Goal: Task Accomplishment & Management: Manage account settings

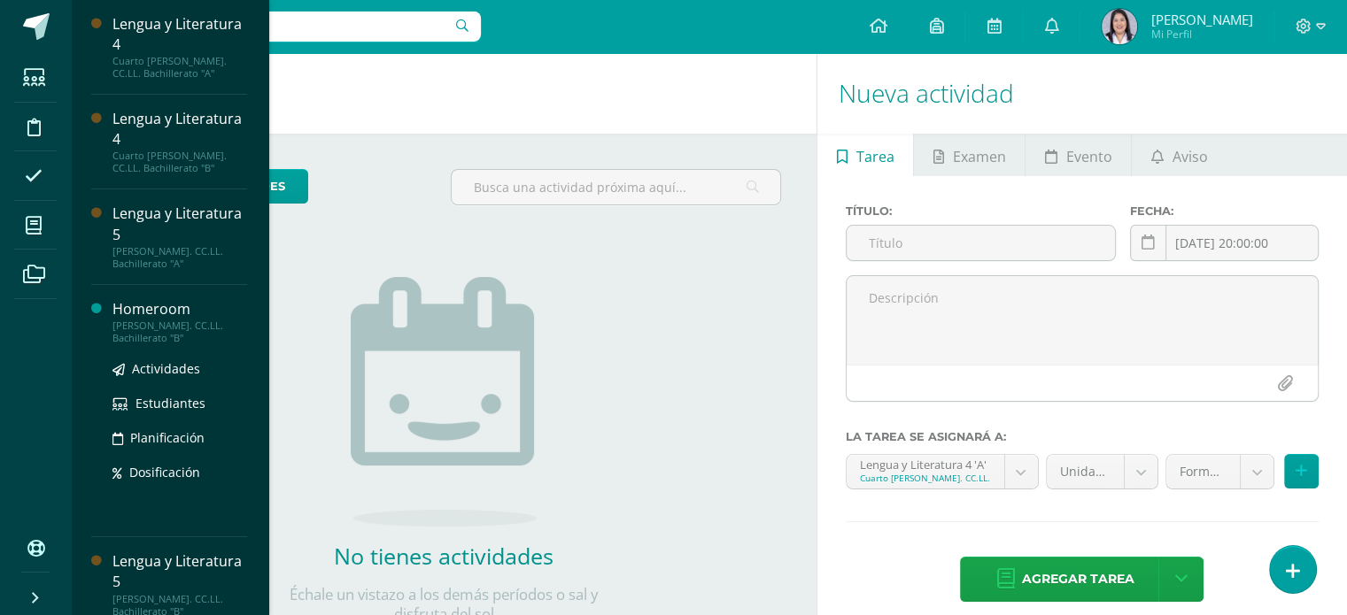
scroll to position [16, 0]
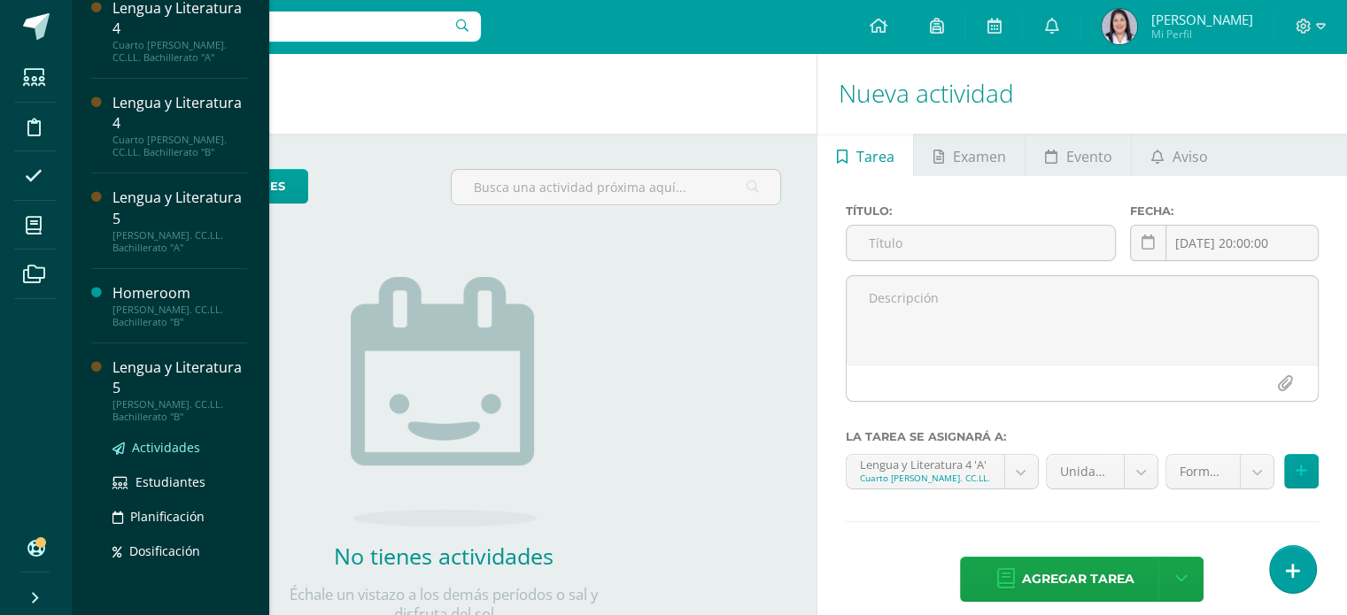
click at [187, 452] on span "Actividades" at bounding box center [166, 447] width 68 height 17
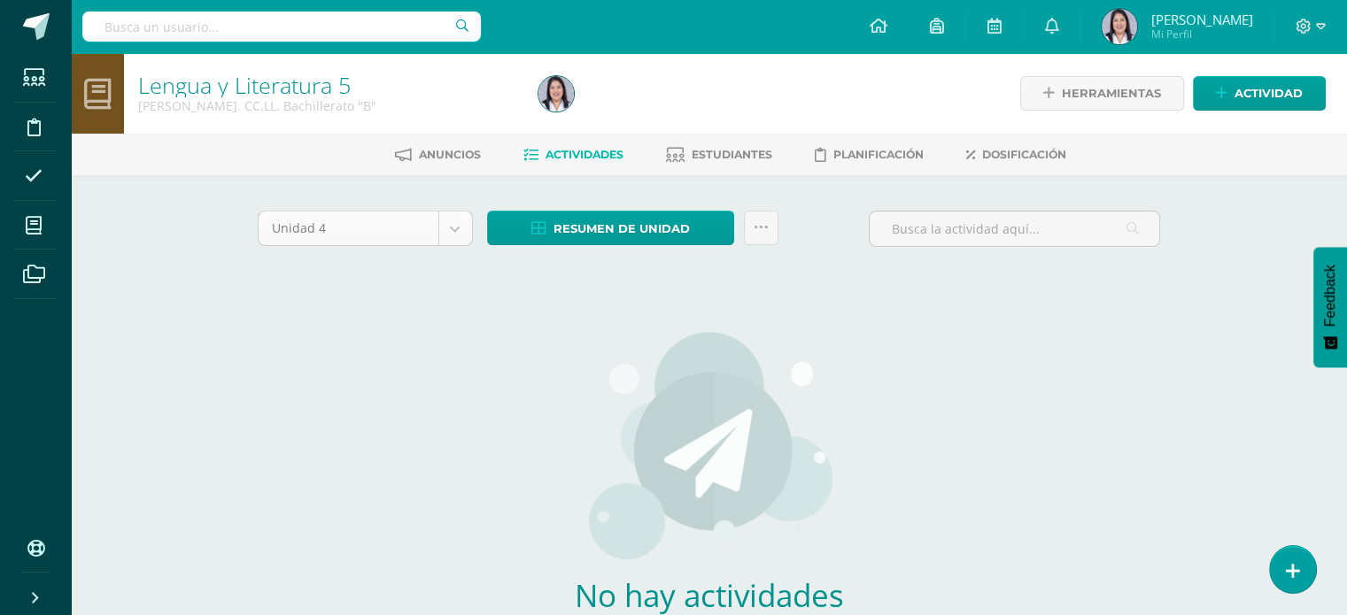
click at [450, 222] on body "Estudiantes Disciplina Asistencia Mis cursos Archivos Soporte Ayuda Reportar un…" at bounding box center [673, 380] width 1347 height 760
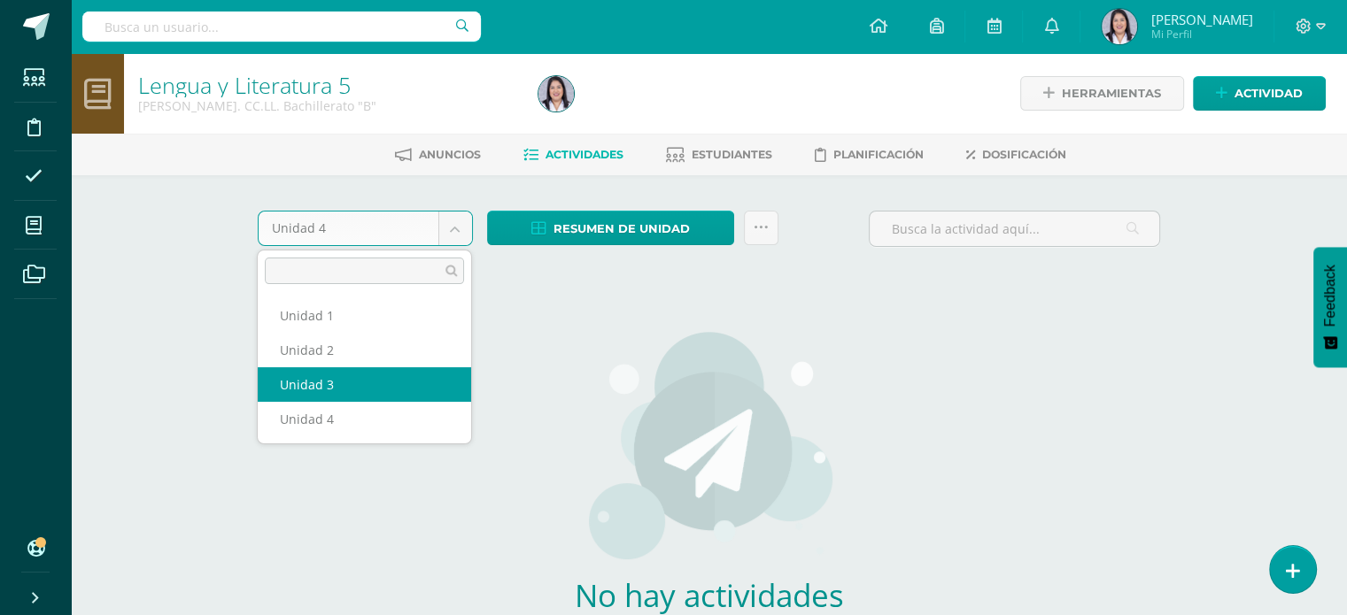
select select "Unidad 3"
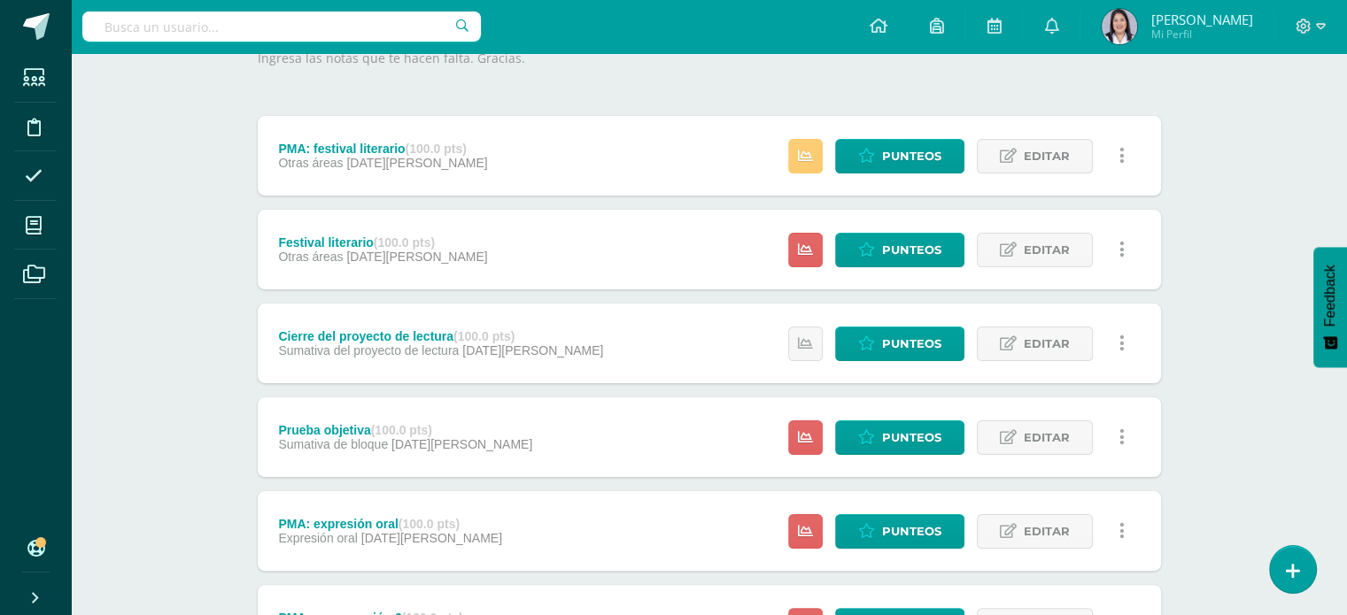
scroll to position [285, 0]
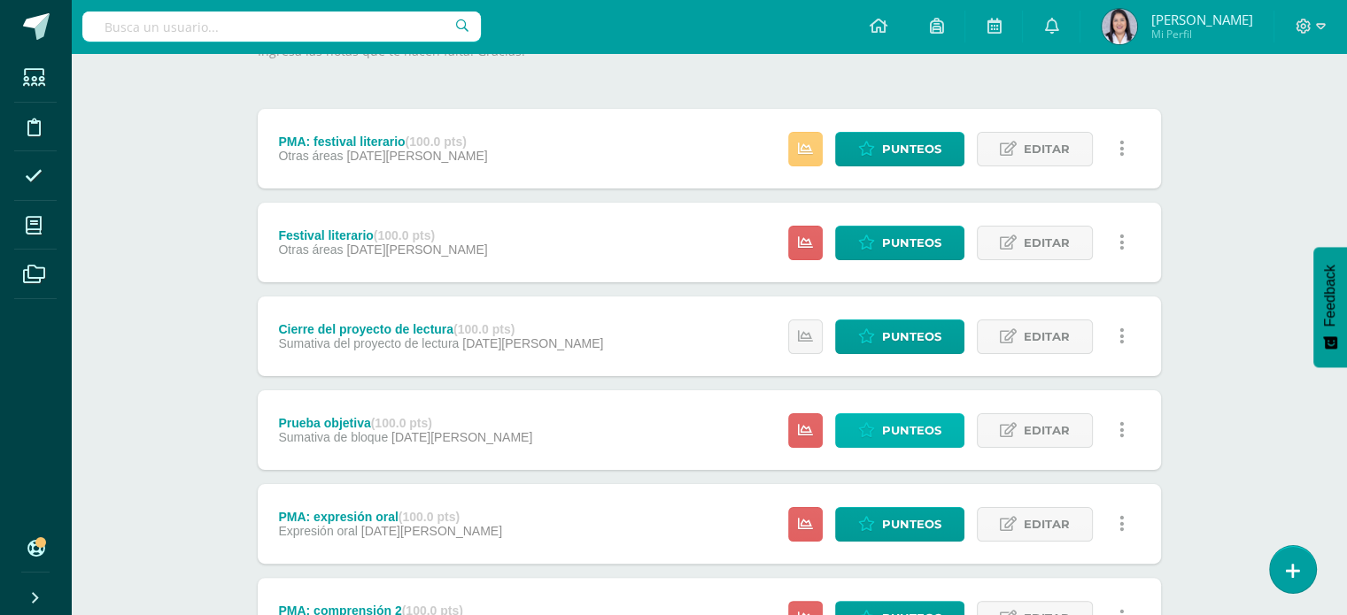
click at [878, 430] on link "Punteos" at bounding box center [899, 430] width 129 height 35
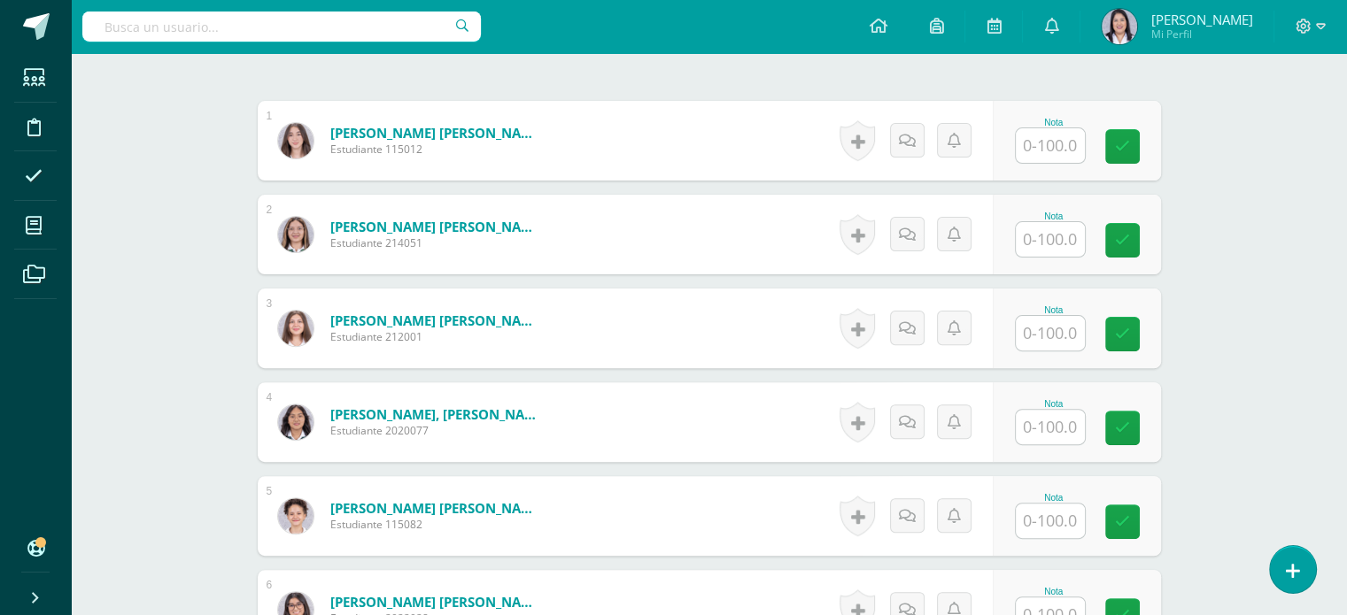
scroll to position [493, 0]
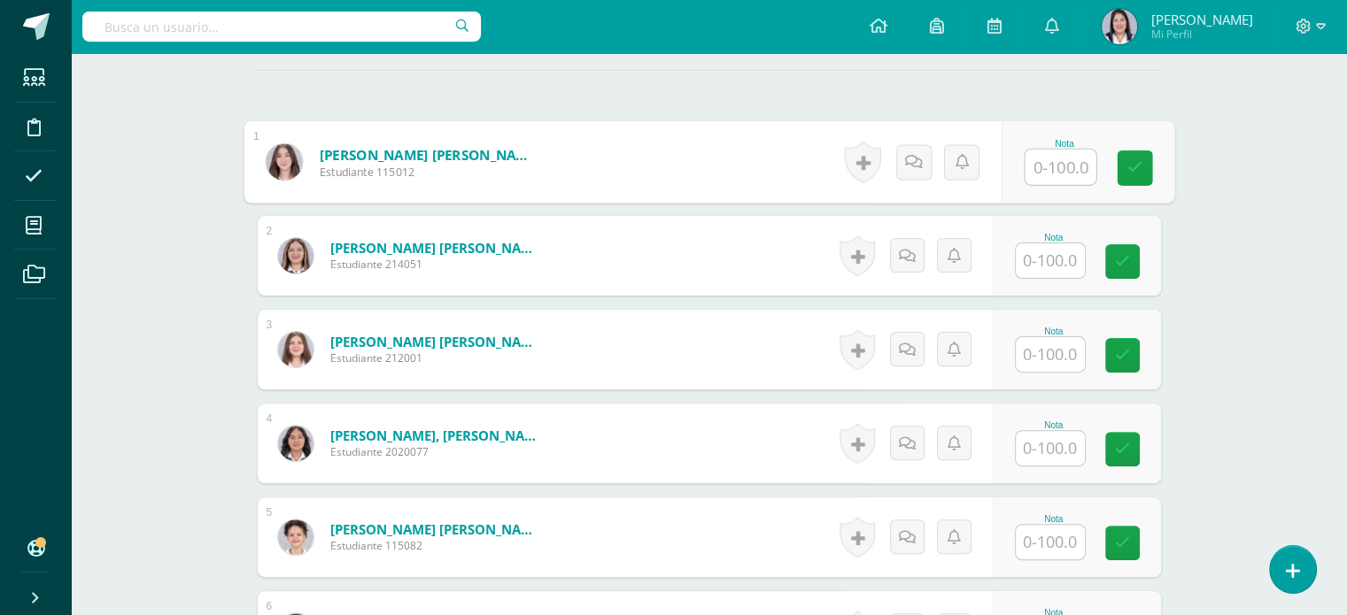
click at [1055, 169] on input "text" at bounding box center [1059, 167] width 71 height 35
type input "74"
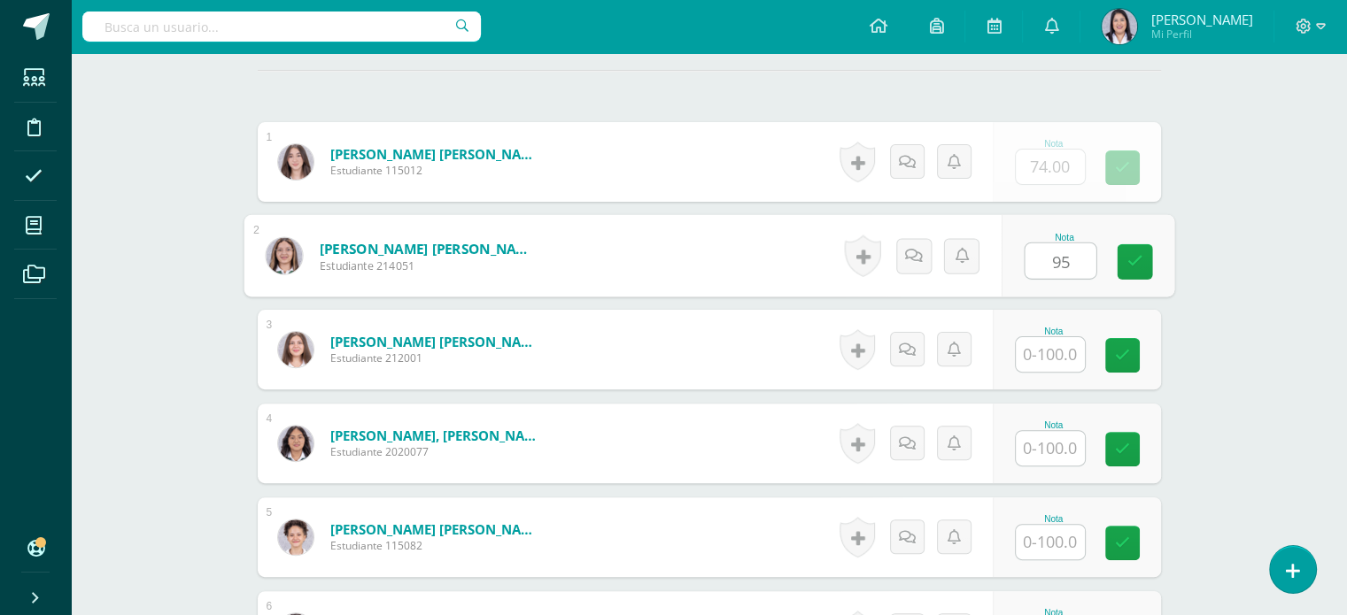
type input "95"
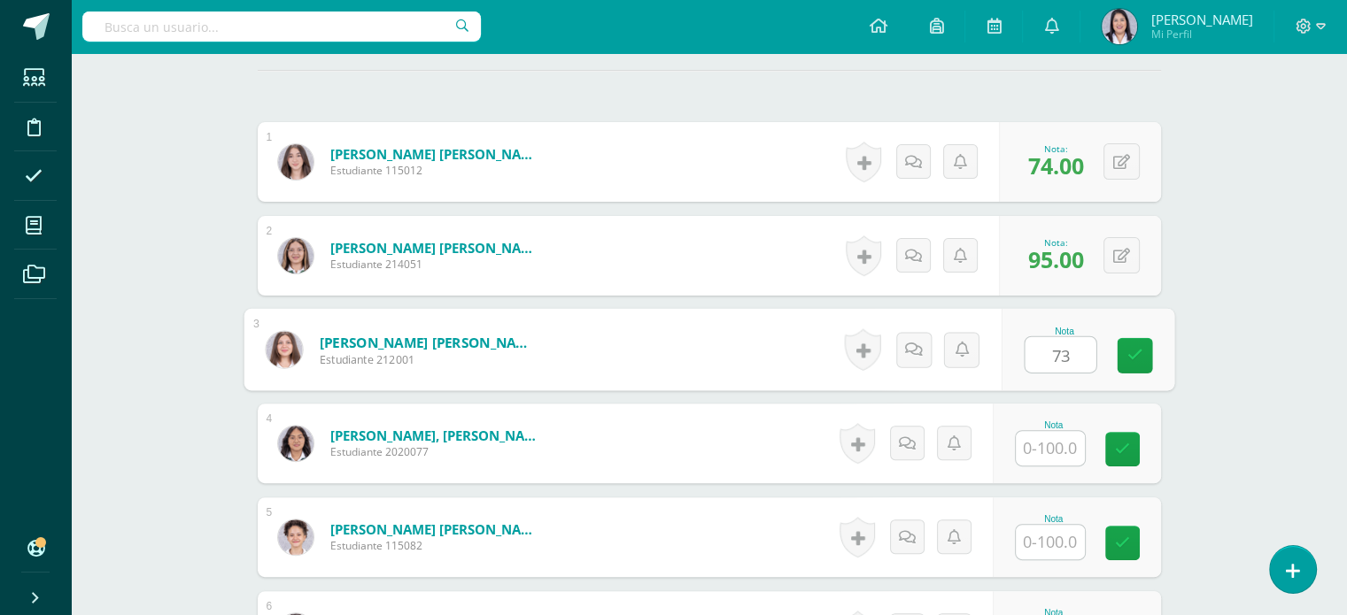
type input "73"
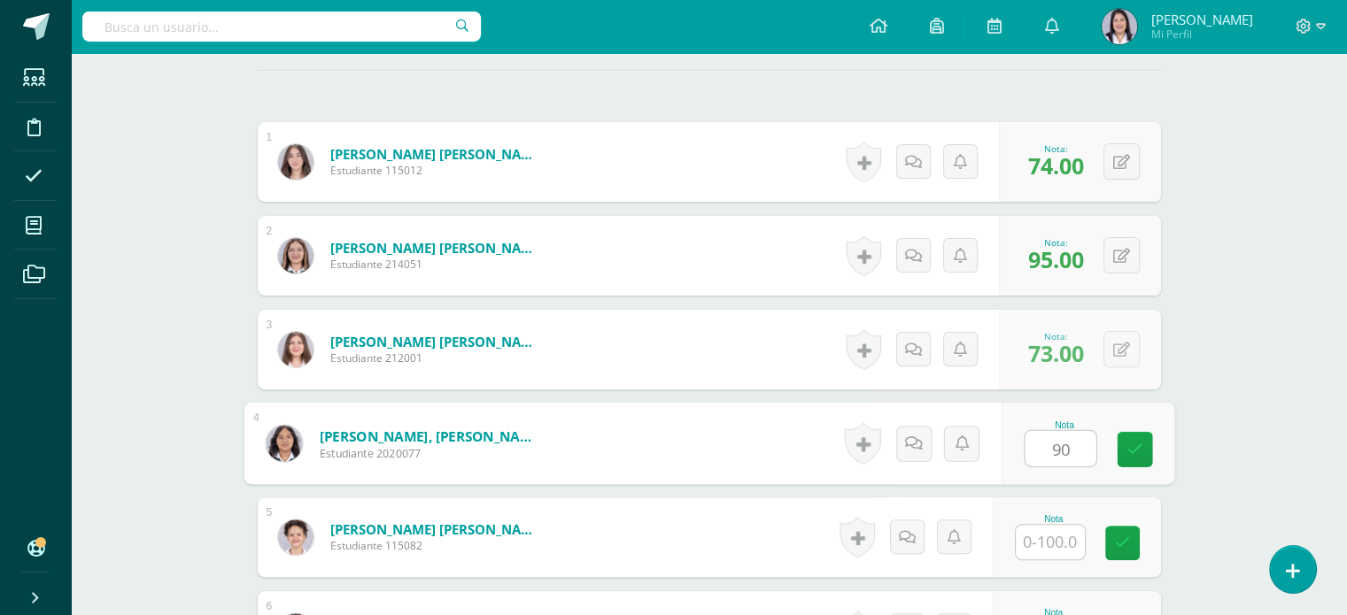
type input "90"
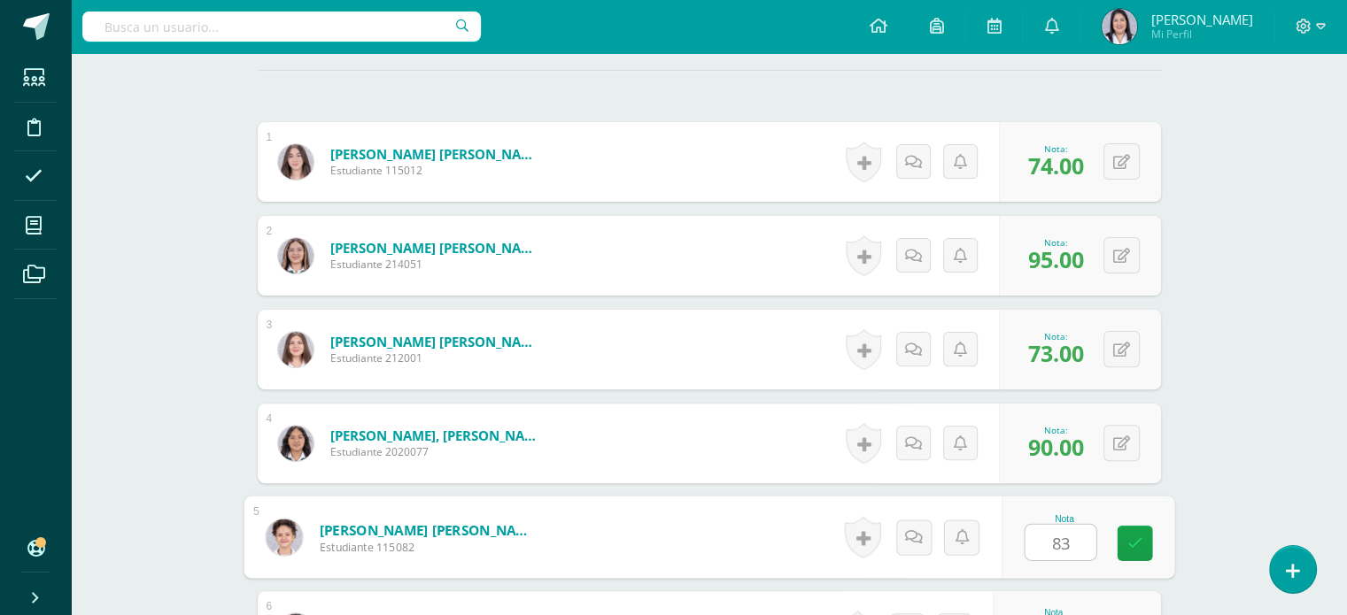
type input "83"
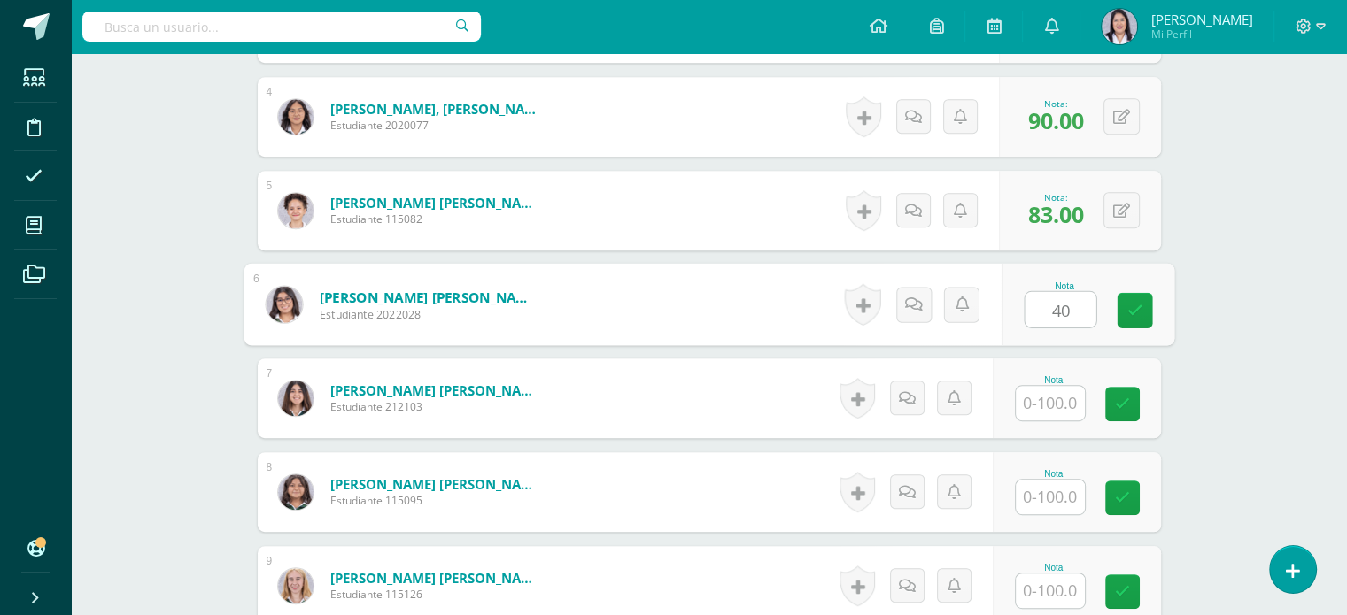
type input "40"
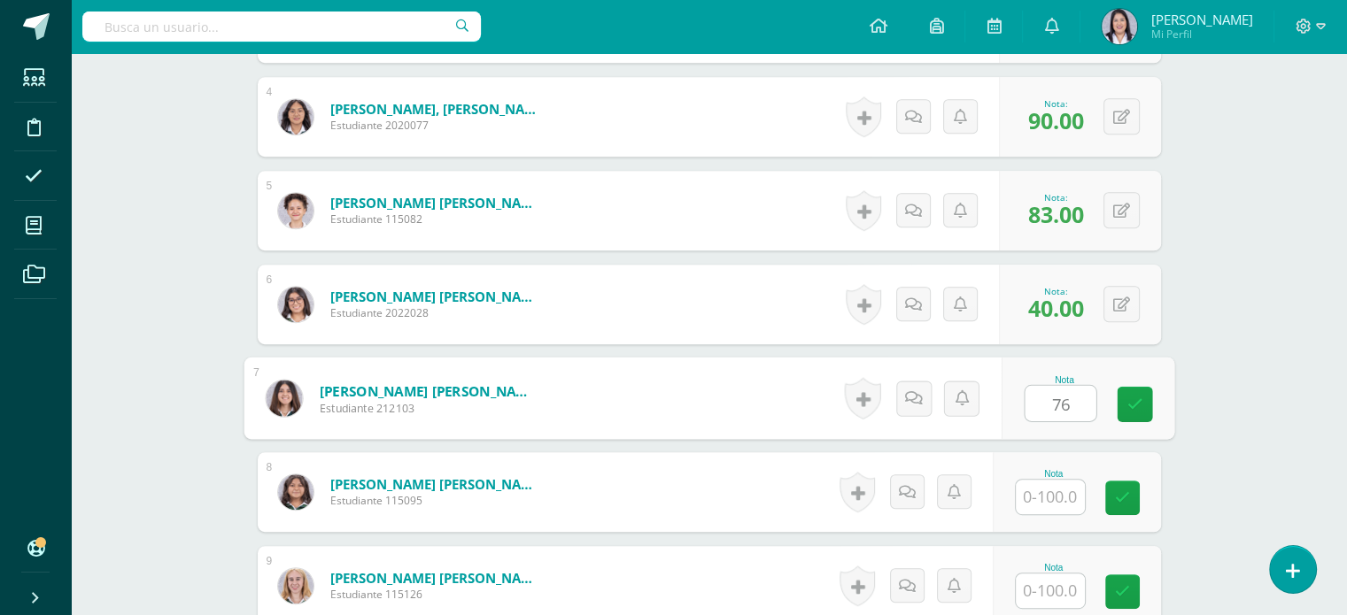
type input "76"
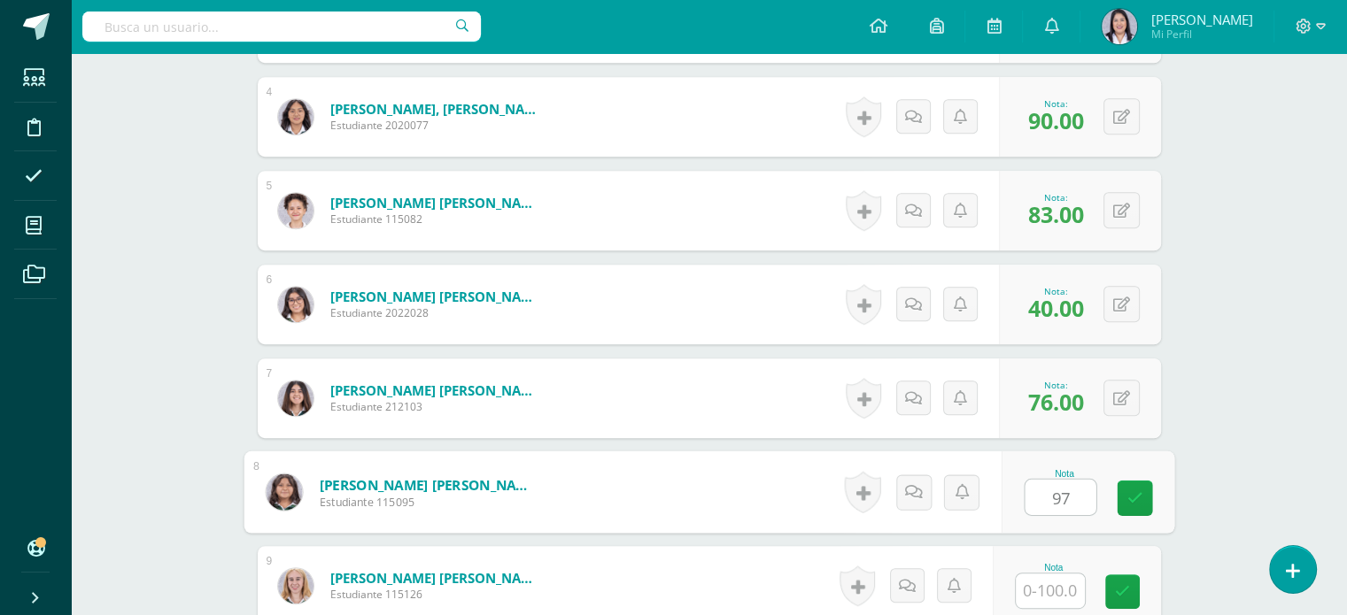
type input "97"
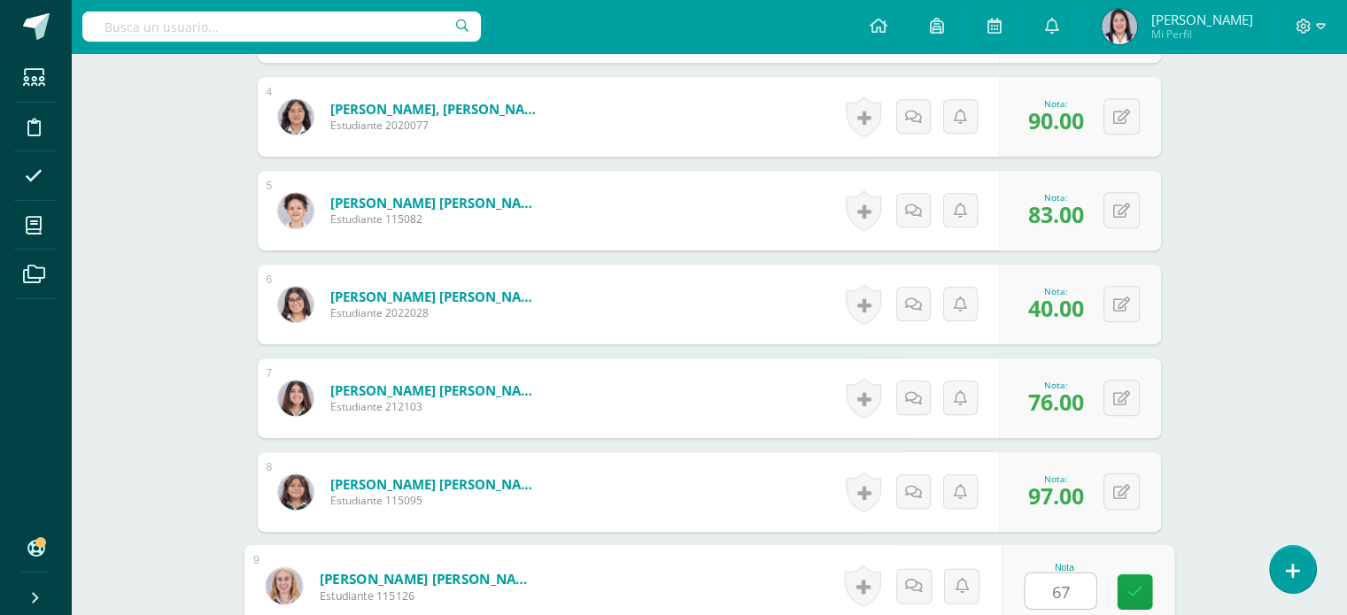
type input "67"
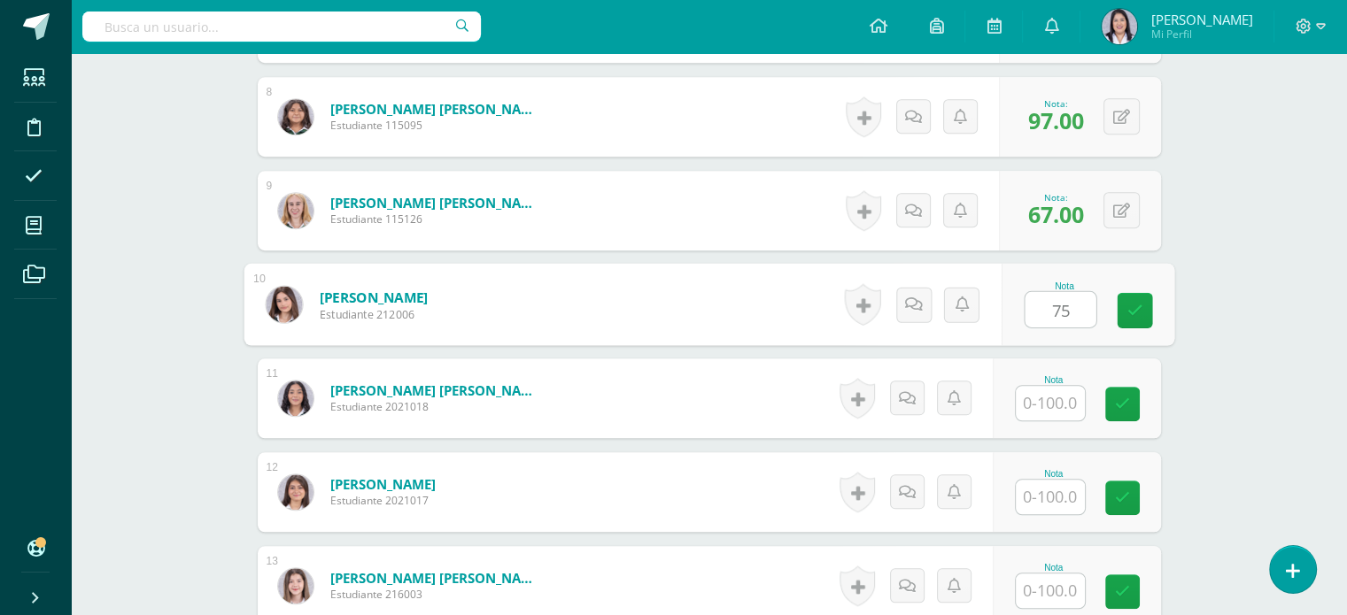
type input "75"
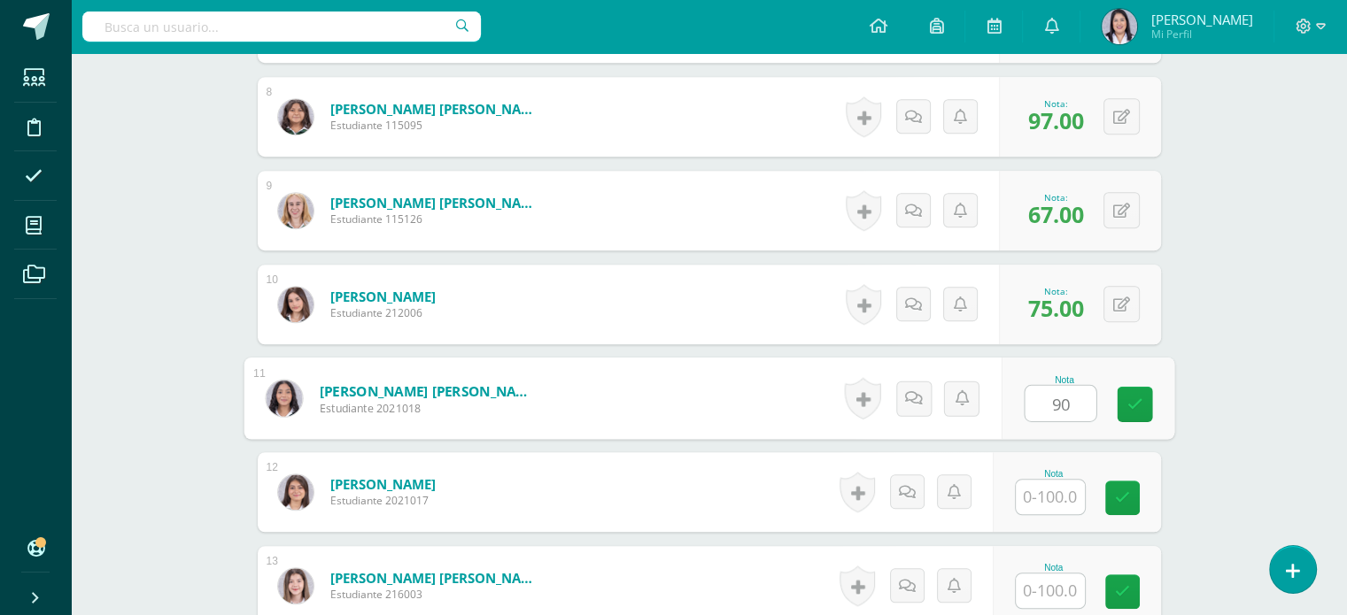
type input "90"
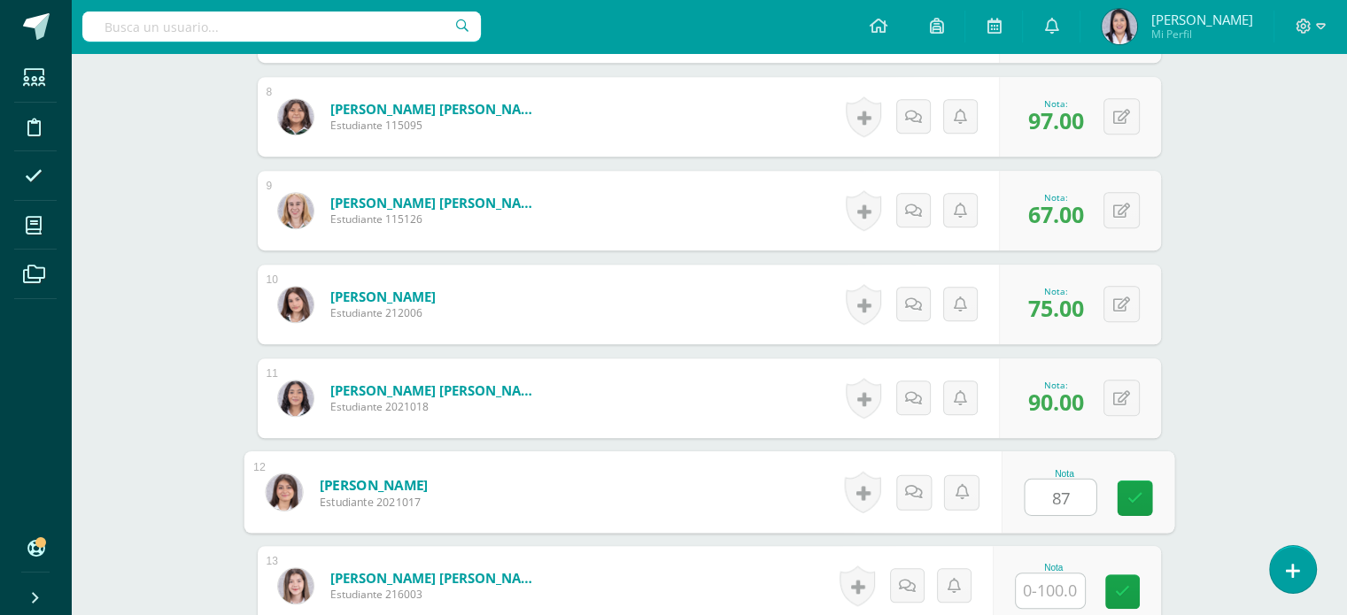
type input "87"
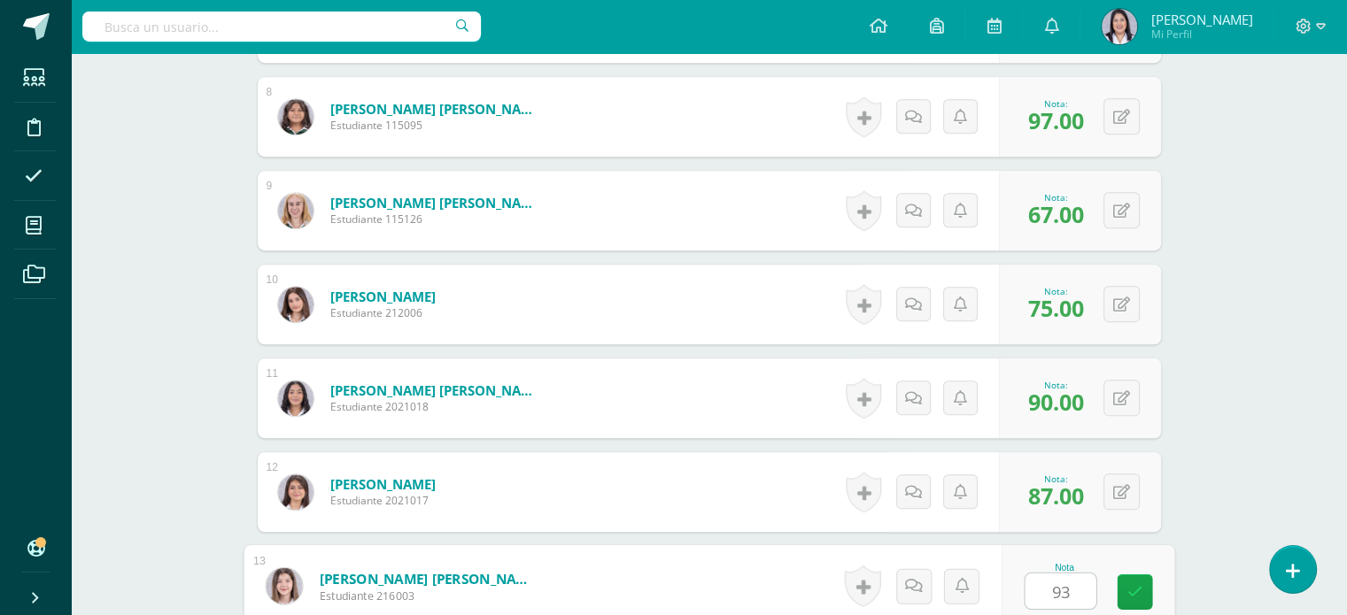
type input "93"
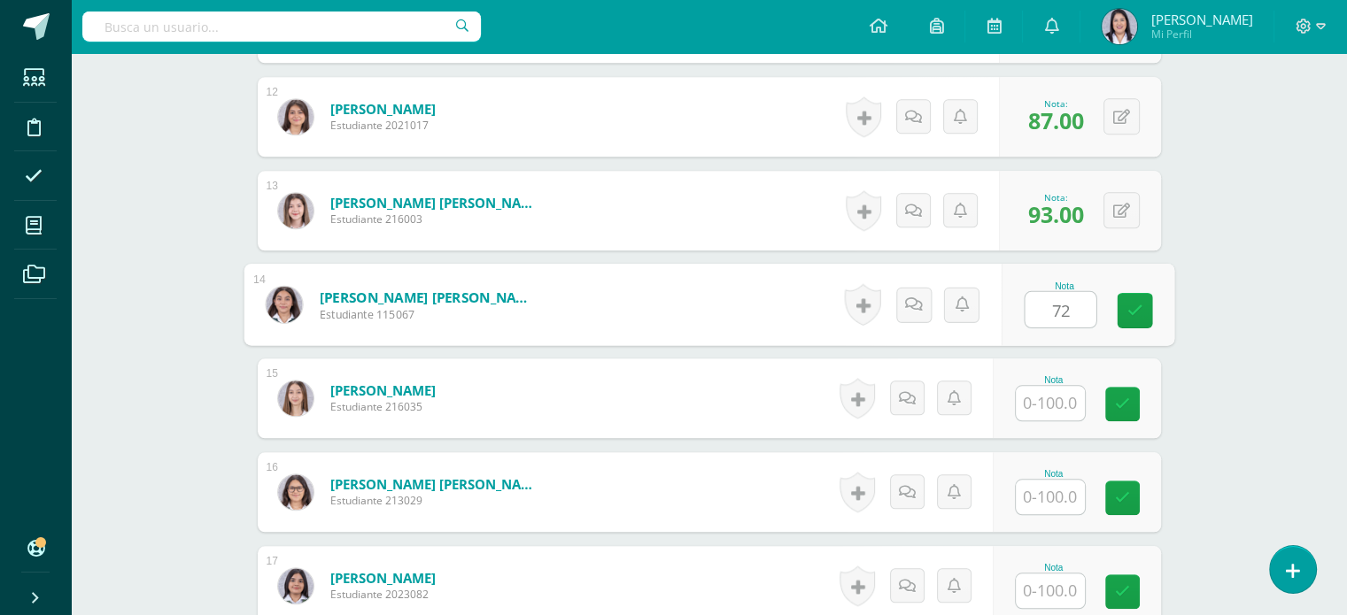
type input "72"
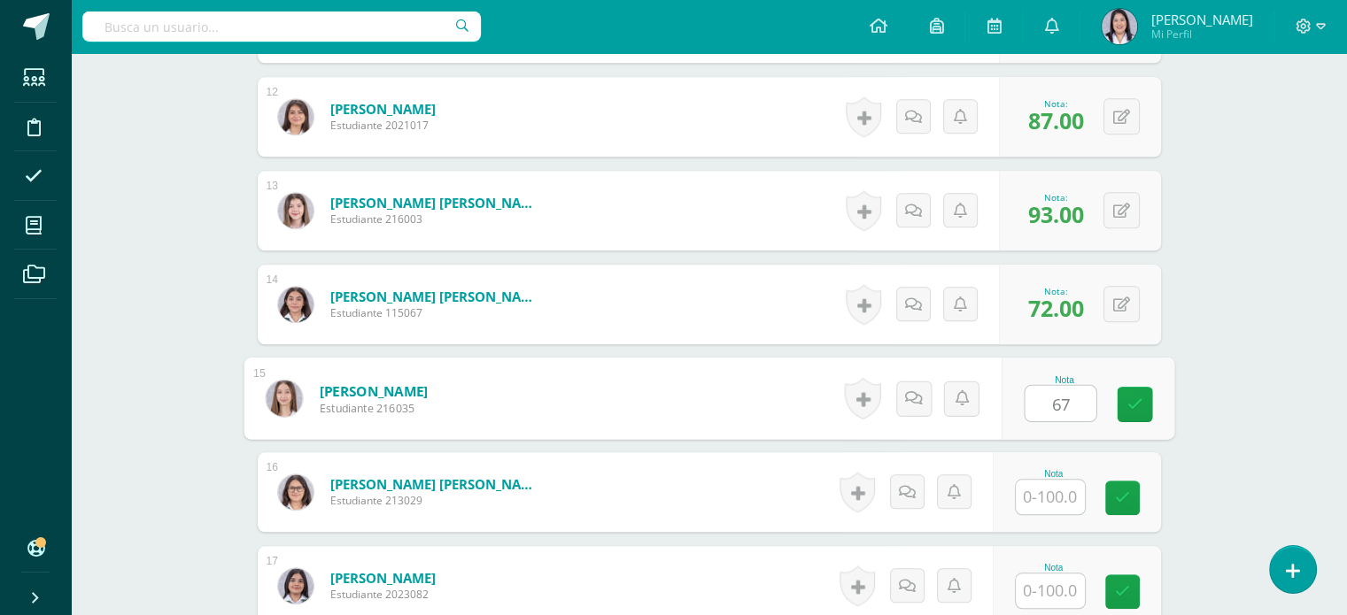
type input "67"
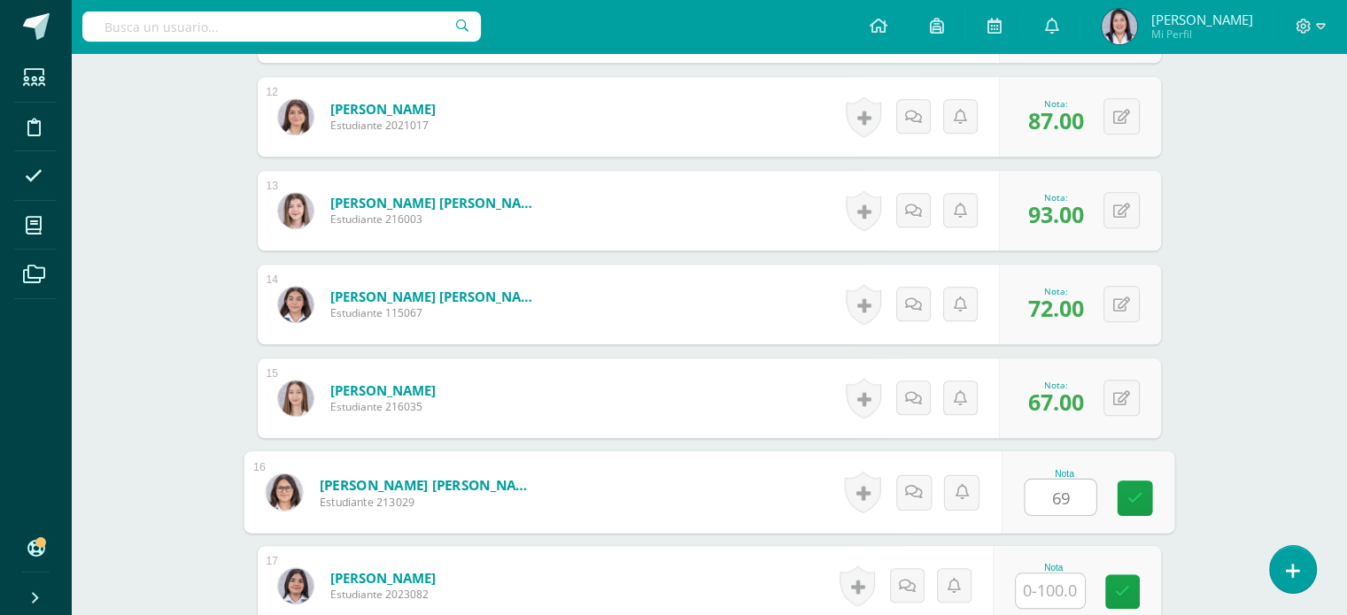
type input "69"
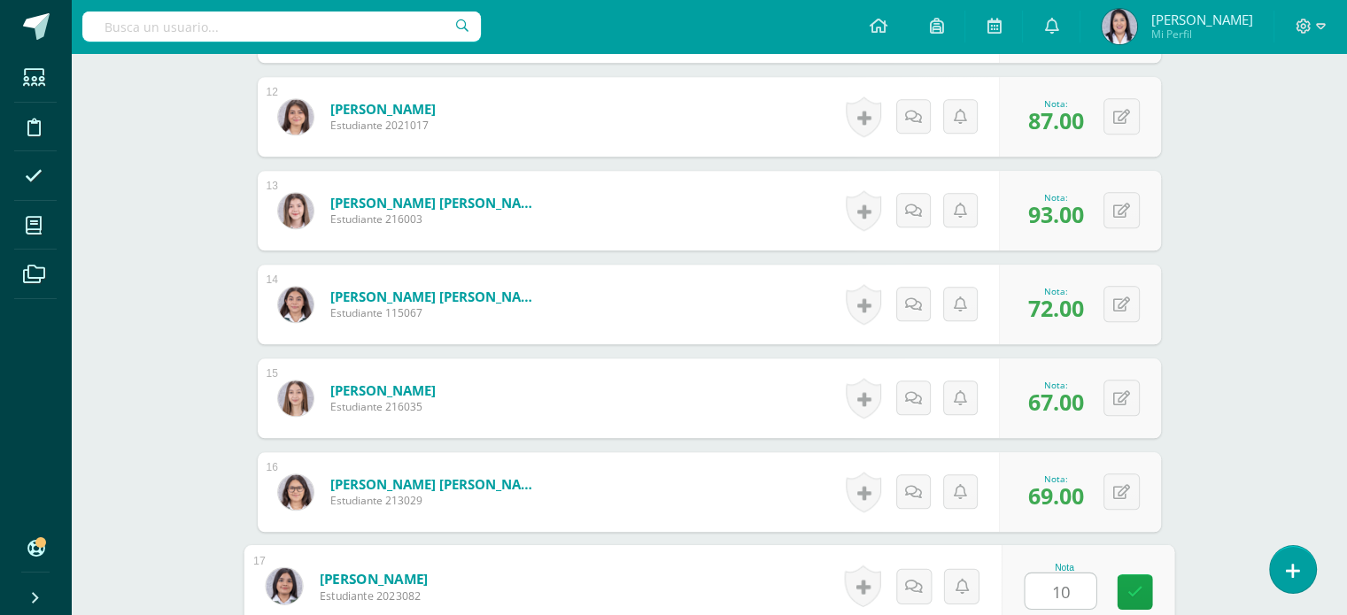
type input "100"
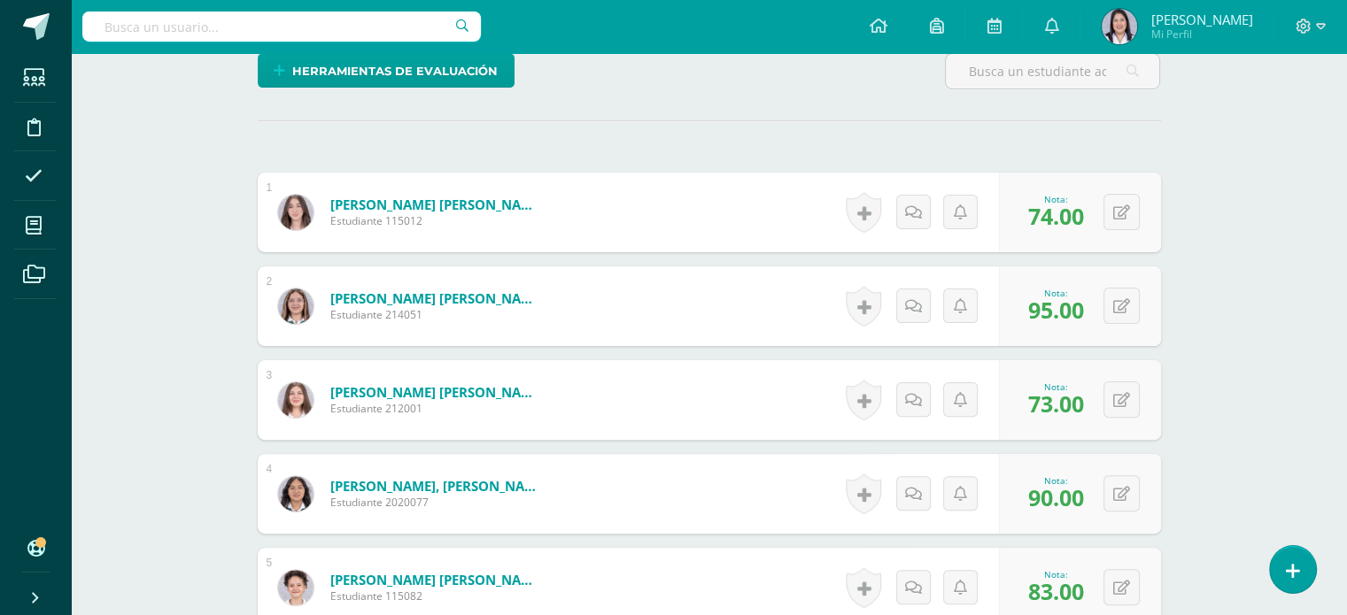
scroll to position [0, 0]
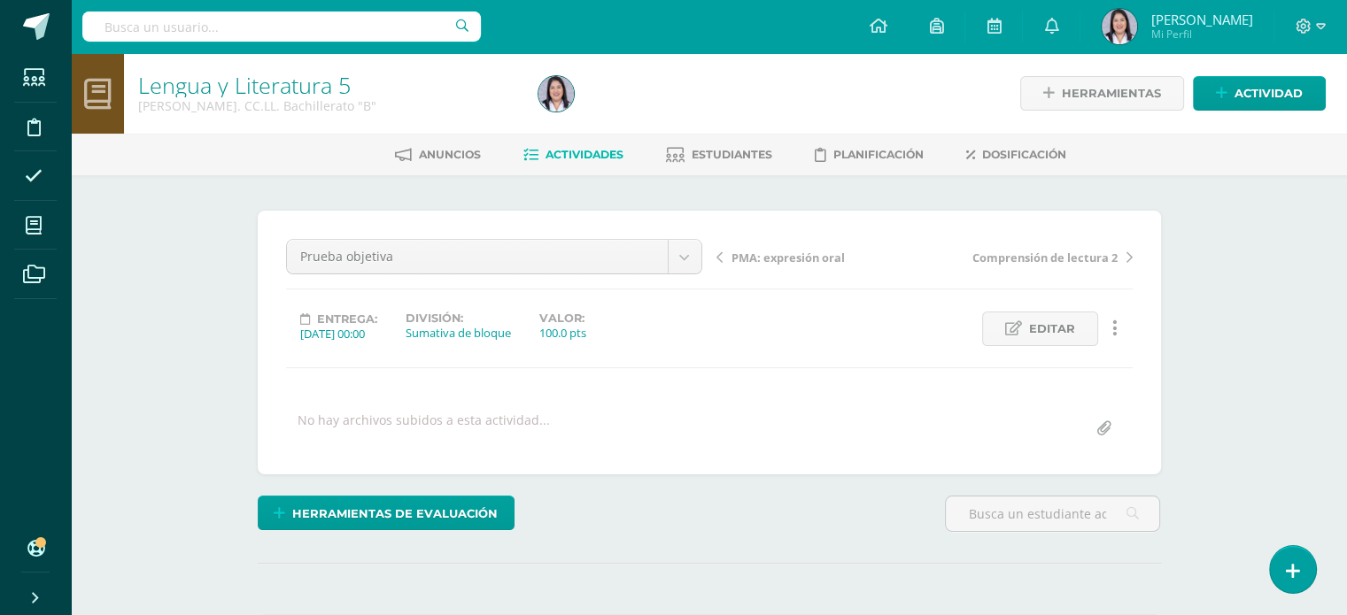
click at [574, 153] on span "Actividades" at bounding box center [584, 154] width 78 height 13
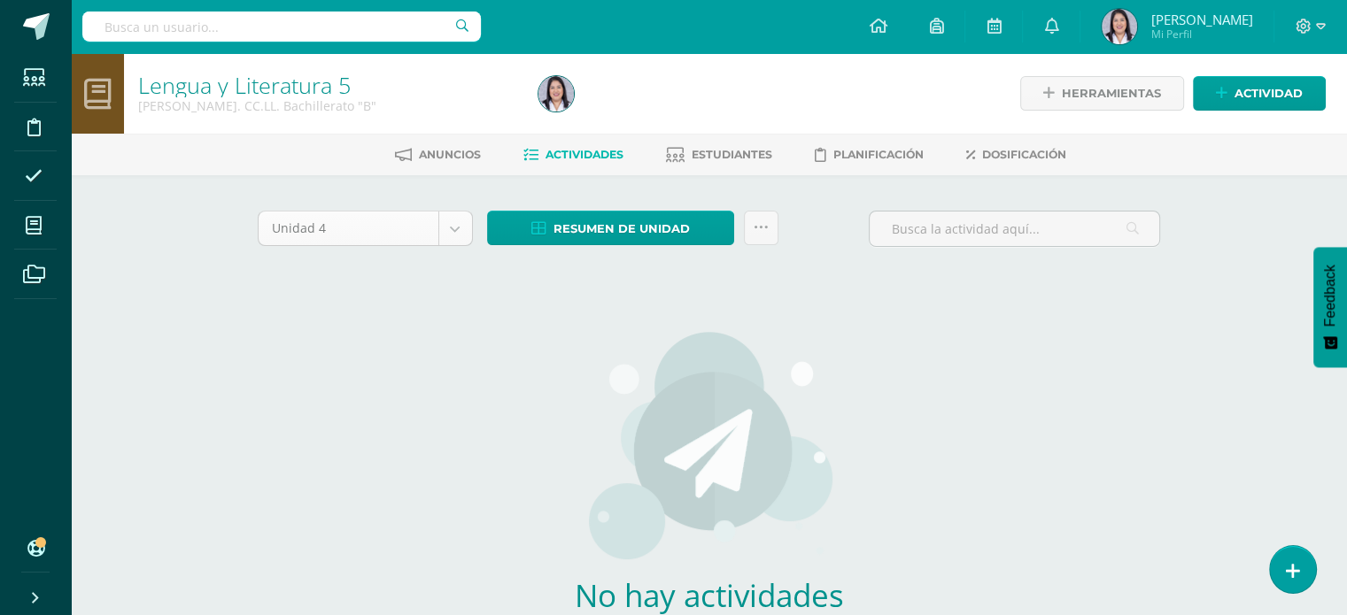
click at [449, 232] on body "Estudiantes Disciplina Asistencia Mis cursos Archivos Soporte Ayuda Reportar un…" at bounding box center [673, 380] width 1347 height 760
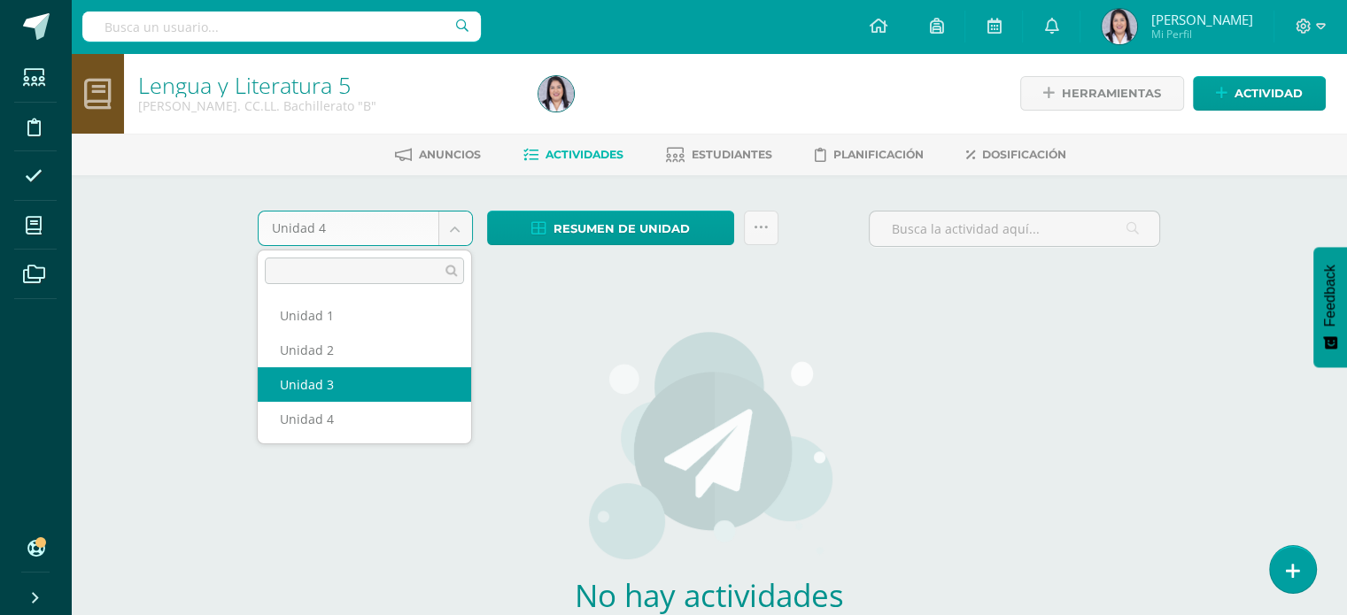
select select "Unidad 3"
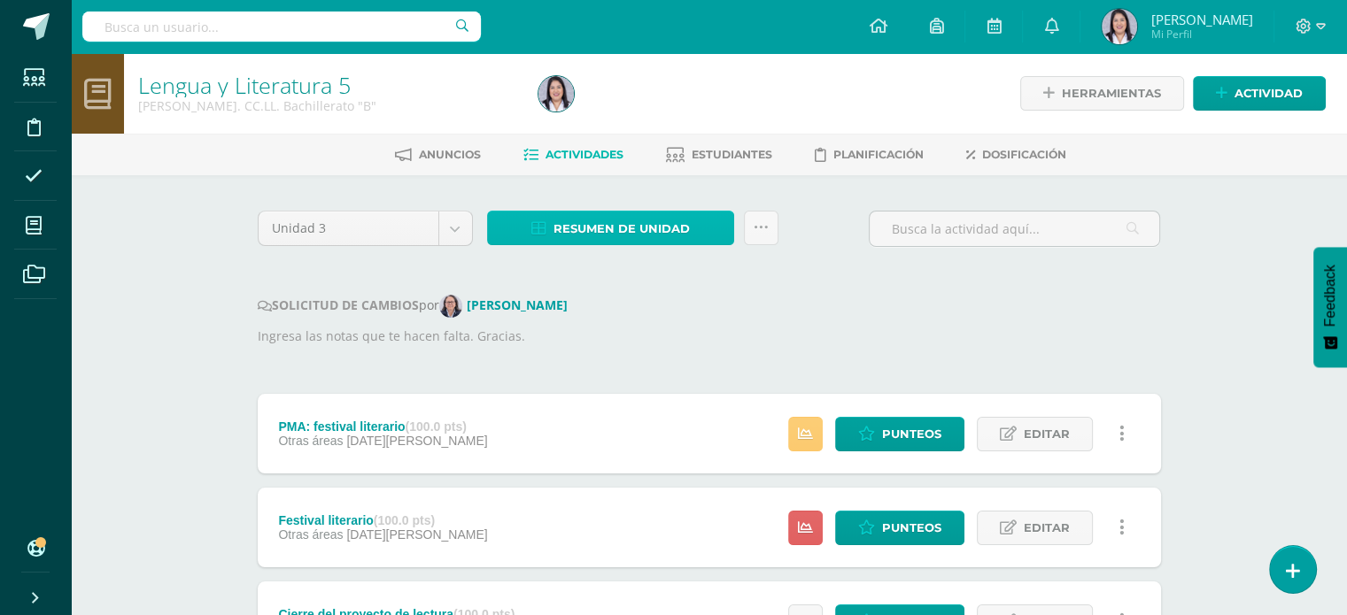
click at [680, 224] on span "Resumen de unidad" at bounding box center [621, 228] width 136 height 33
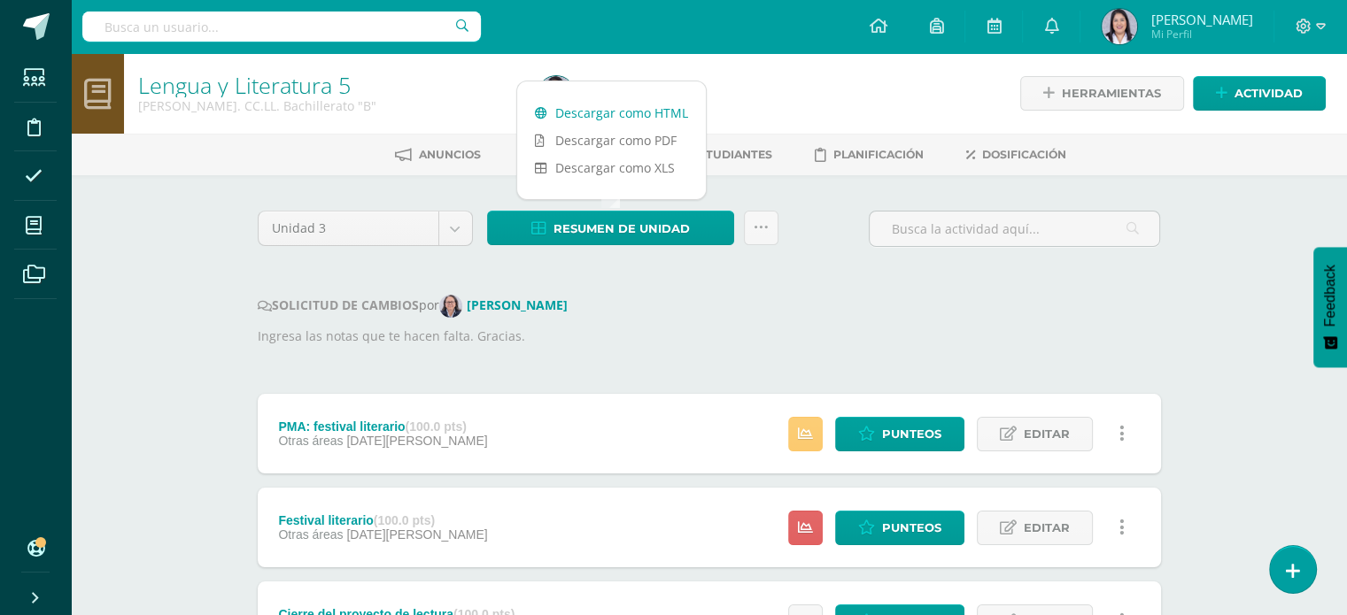
click at [661, 109] on link "Descargar como HTML" at bounding box center [611, 112] width 189 height 27
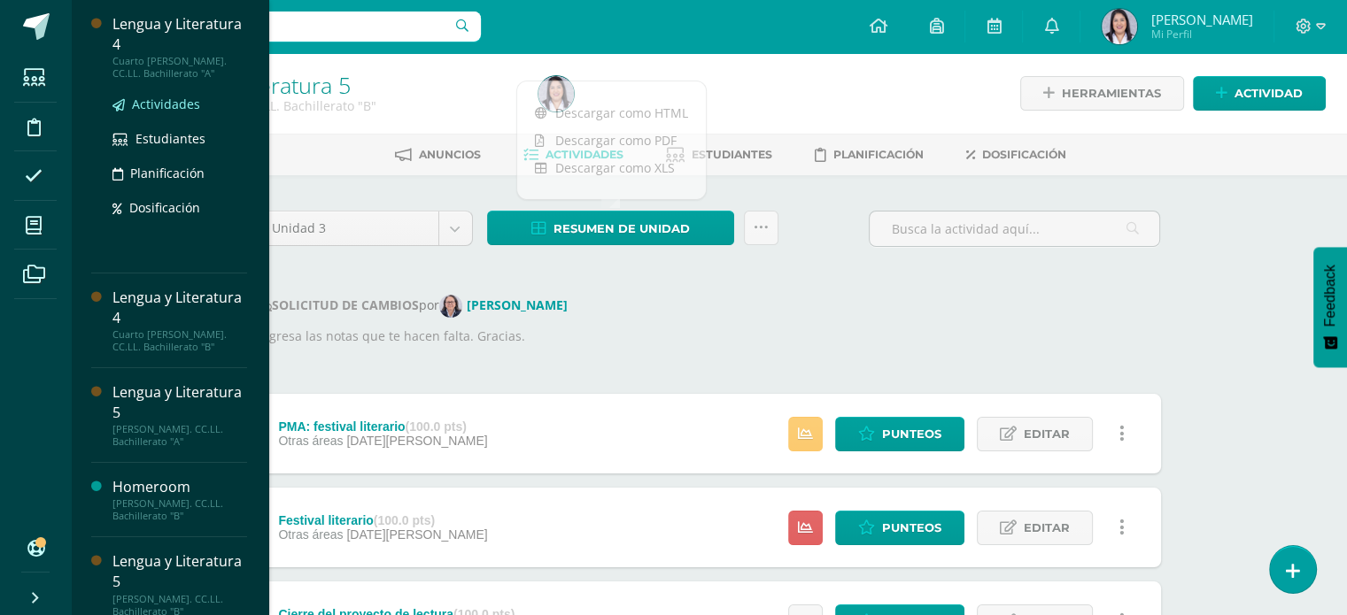
click at [176, 98] on span "Actividades" at bounding box center [166, 104] width 68 height 17
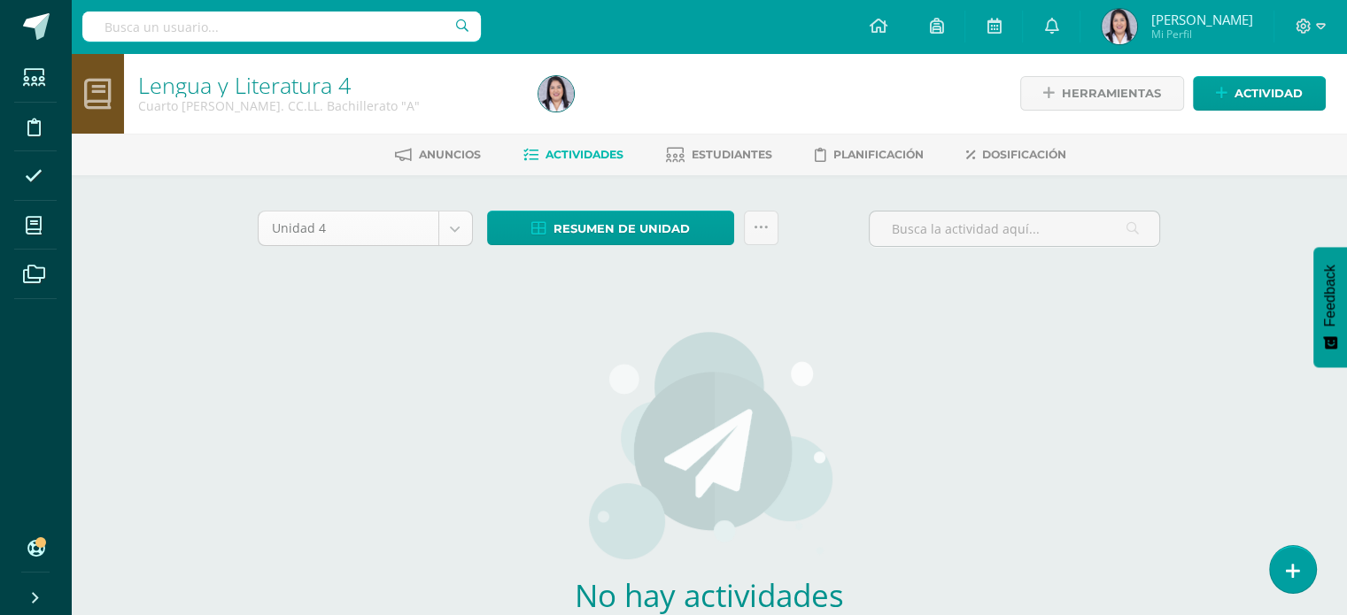
click at [453, 227] on body "Estudiantes Disciplina Asistencia Mis cursos Archivos Soporte Ayuda Reportar un…" at bounding box center [673, 380] width 1347 height 760
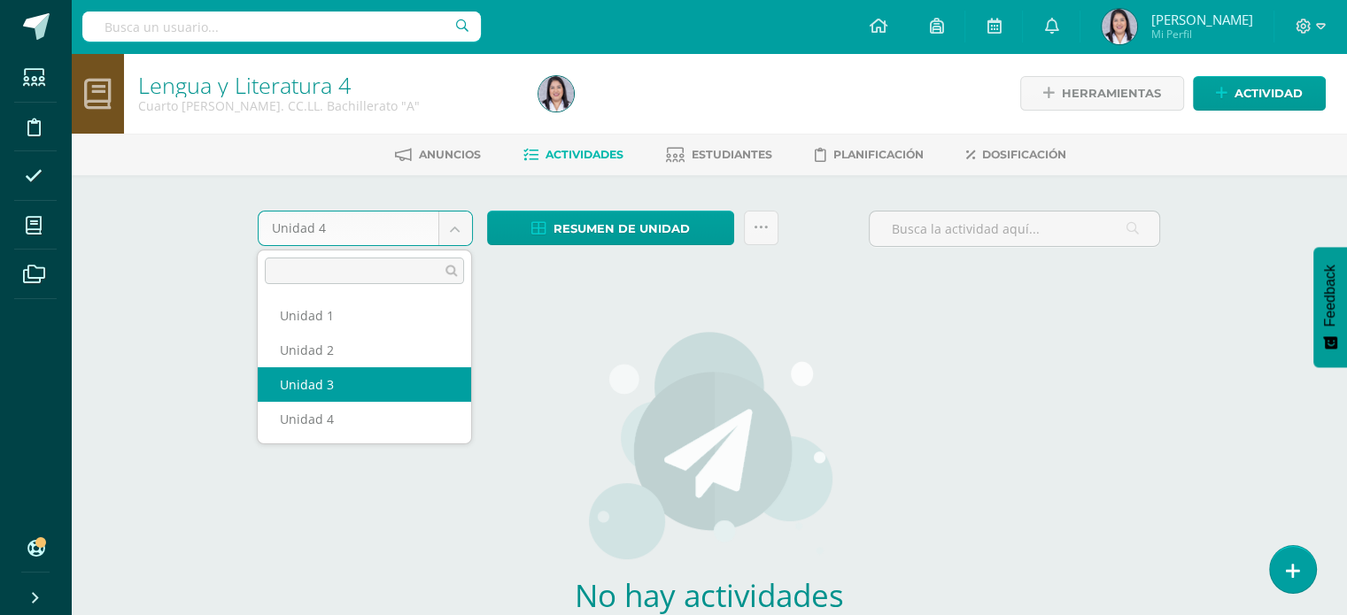
select select "Unidad 3"
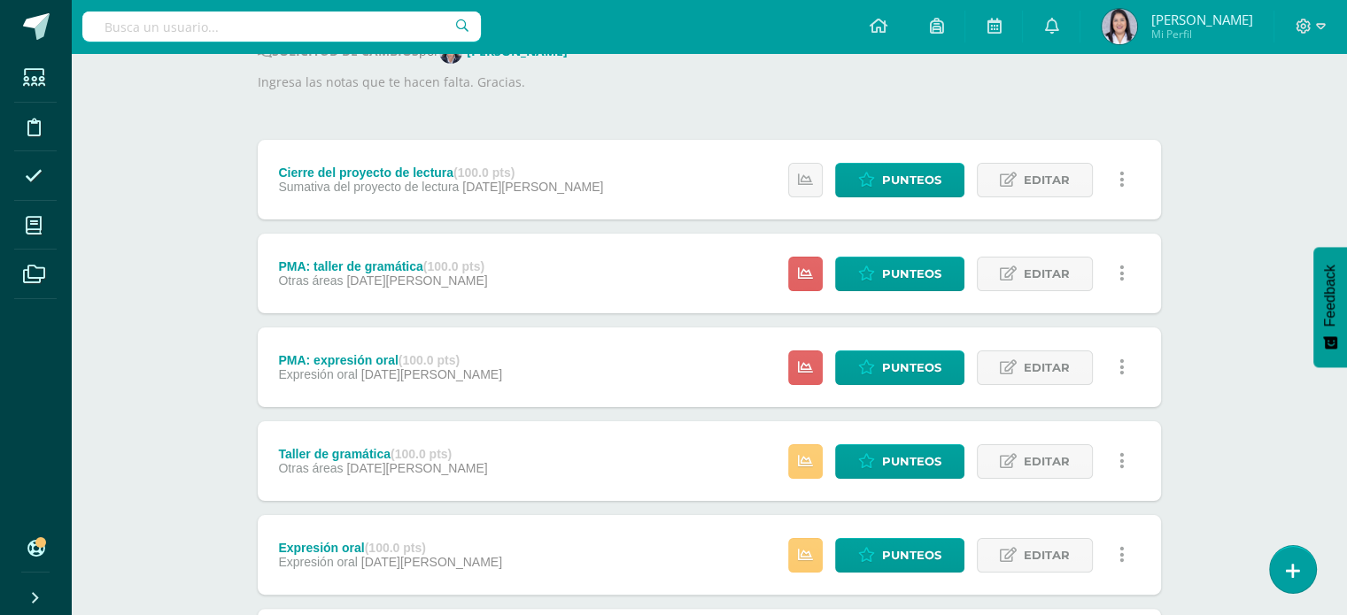
scroll to position [253, 0]
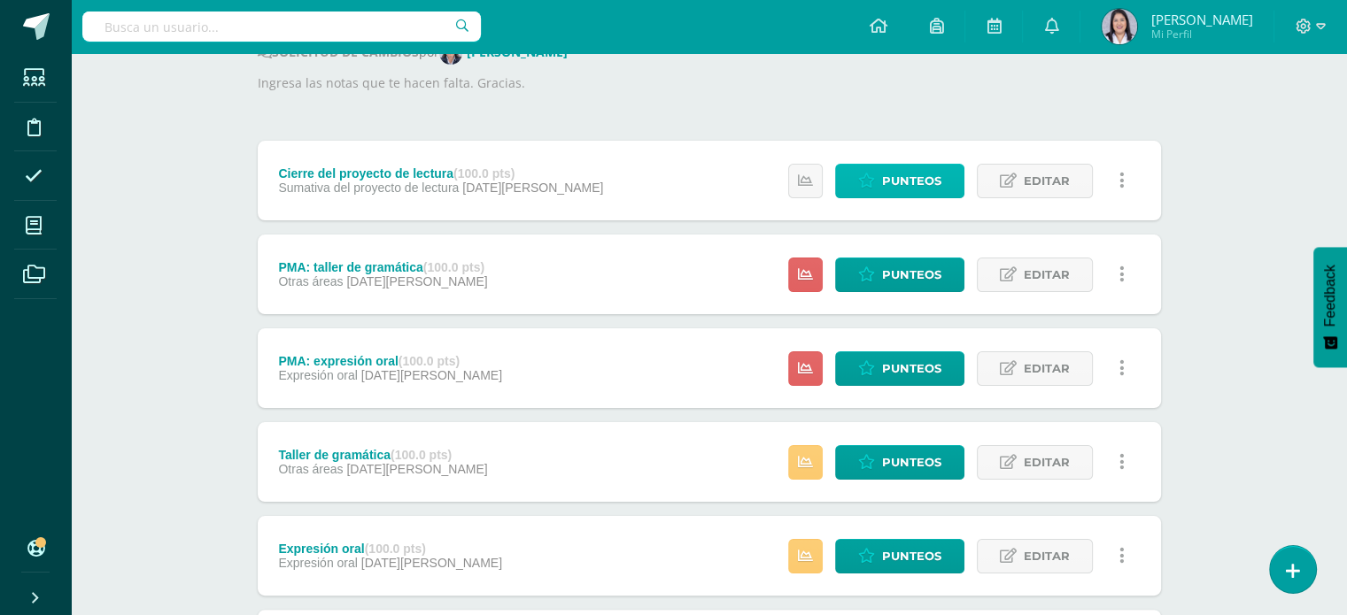
click at [888, 190] on span "Punteos" at bounding box center [911, 181] width 59 height 33
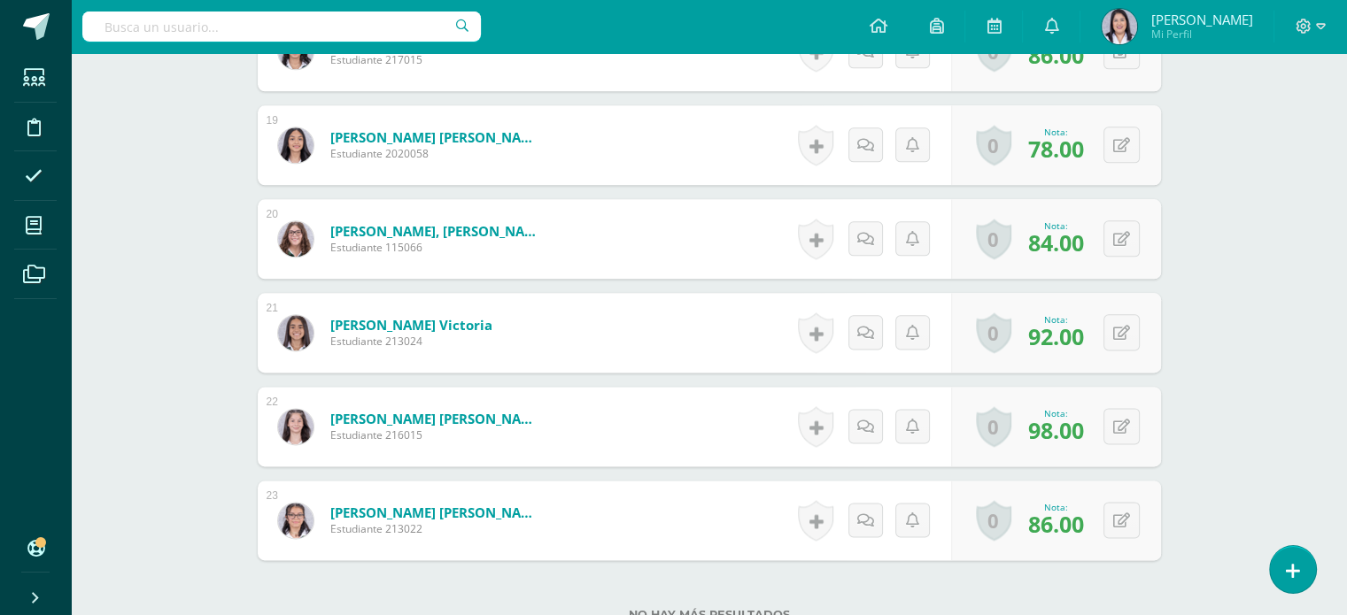
scroll to position [2033, 0]
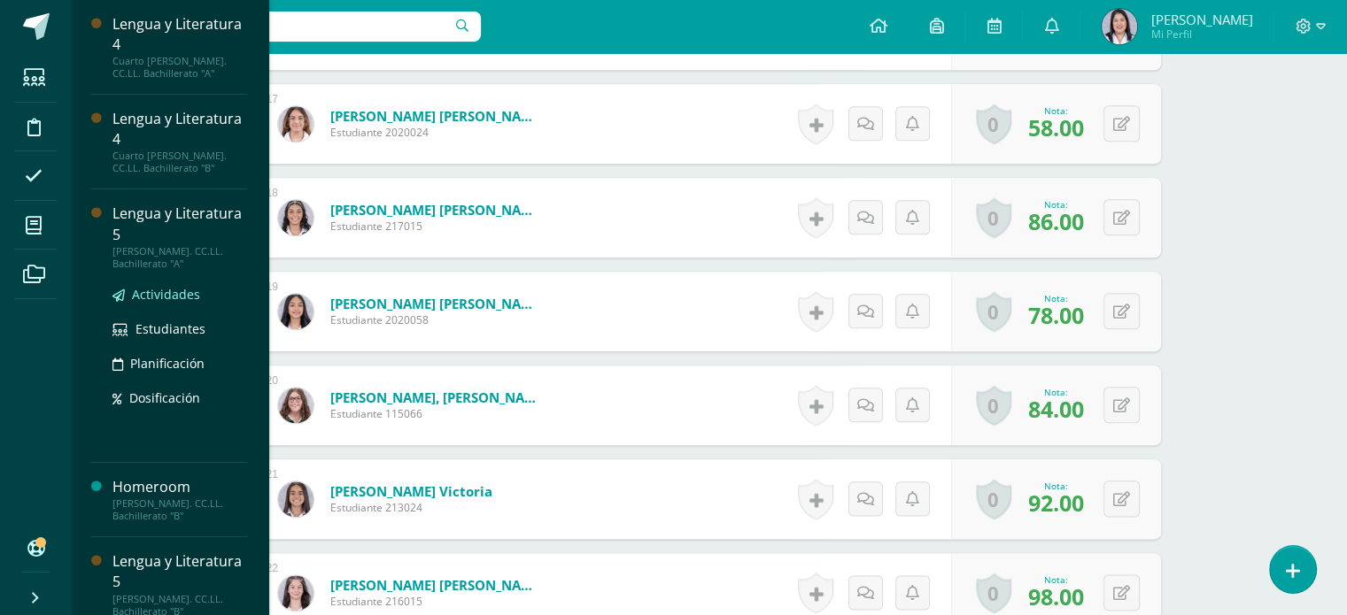
click at [148, 289] on span "Actividades" at bounding box center [166, 294] width 68 height 17
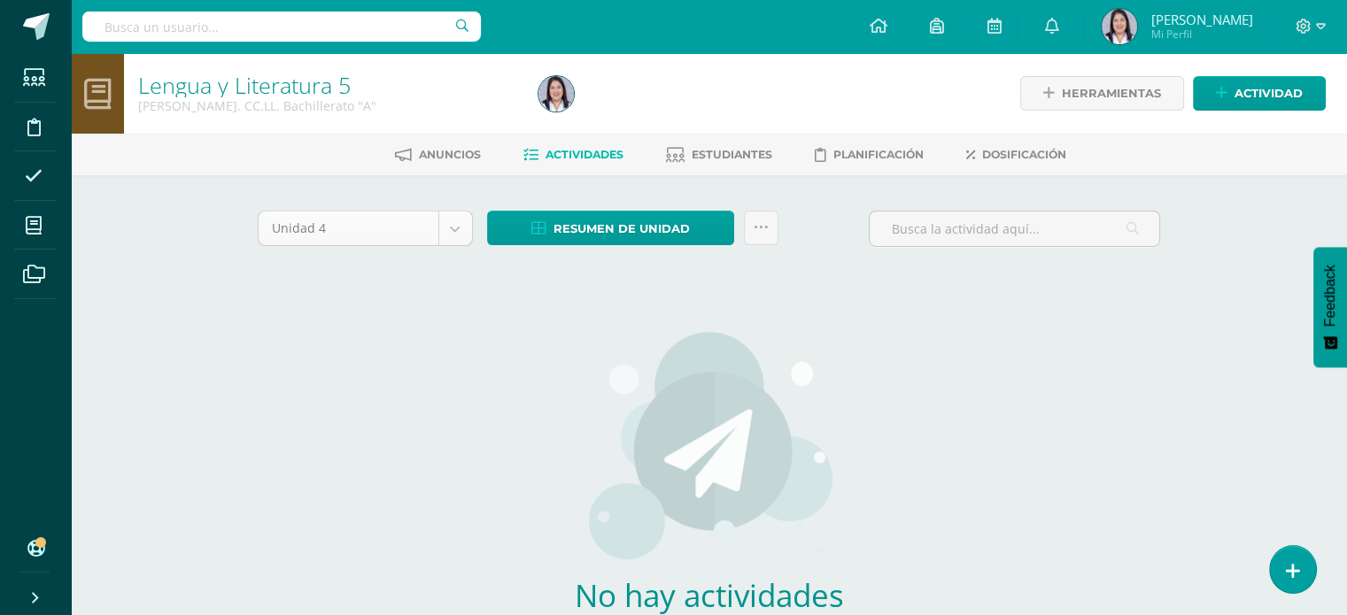
click at [459, 234] on body "Estudiantes Disciplina Asistencia Mis cursos Archivos Soporte Ayuda Reportar un…" at bounding box center [673, 380] width 1347 height 760
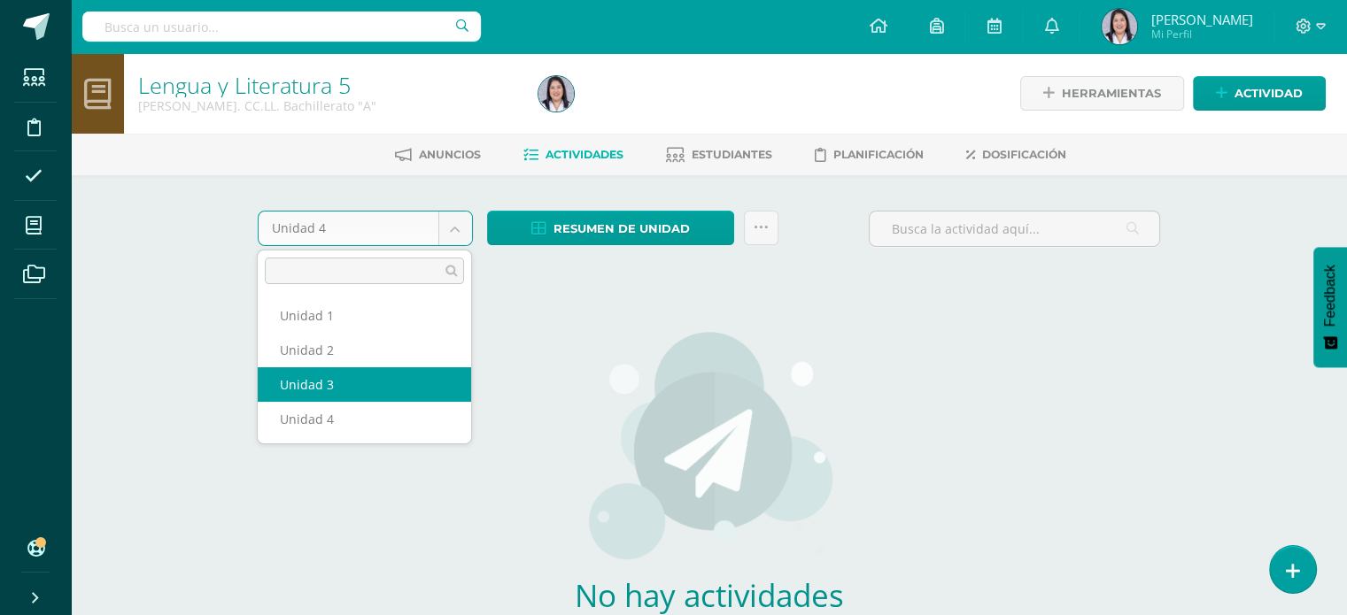
select select "Unidad 3"
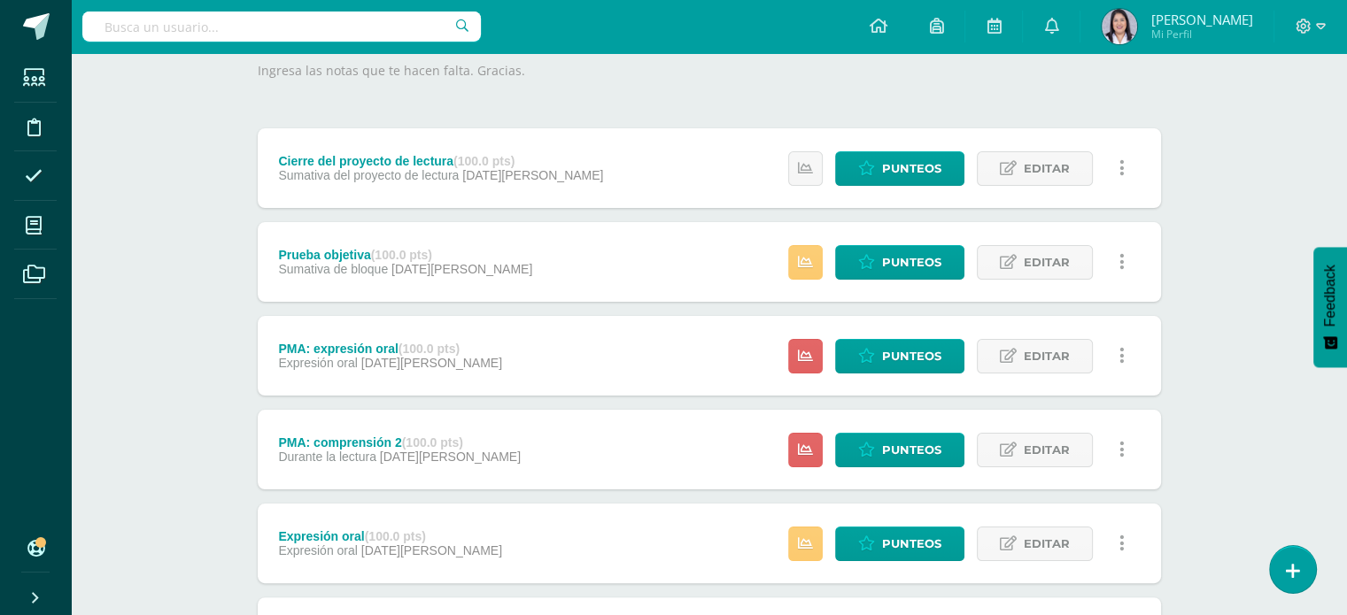
scroll to position [265, 0]
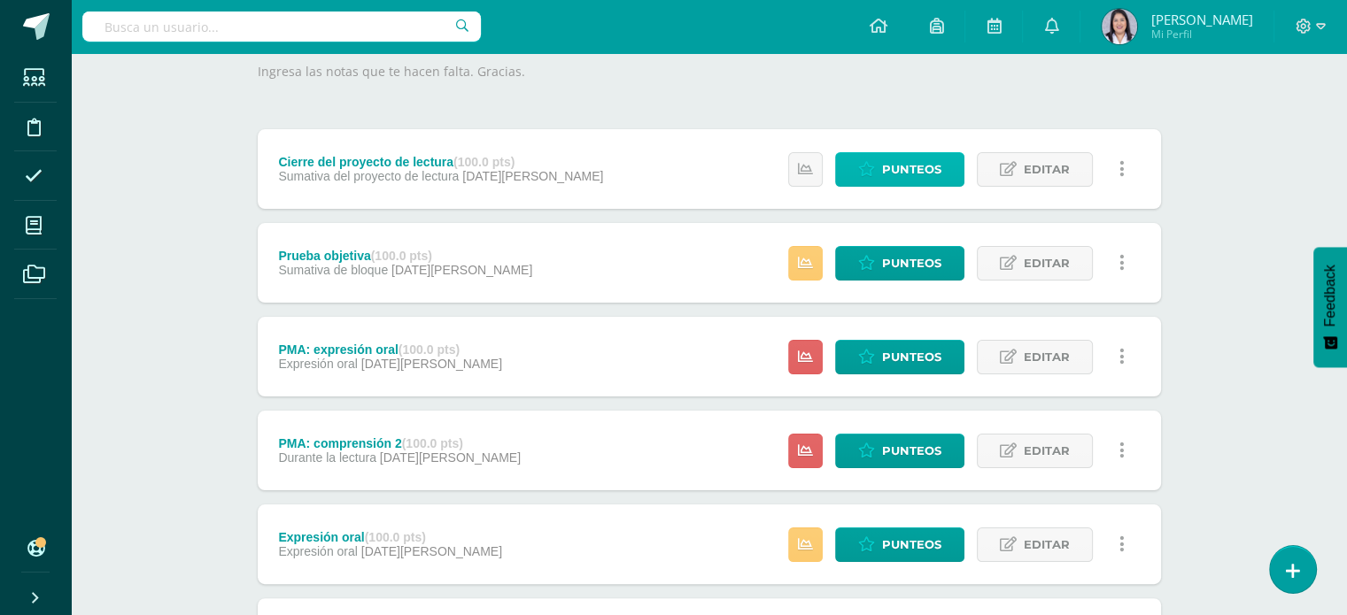
click at [903, 169] on span "Punteos" at bounding box center [911, 169] width 59 height 33
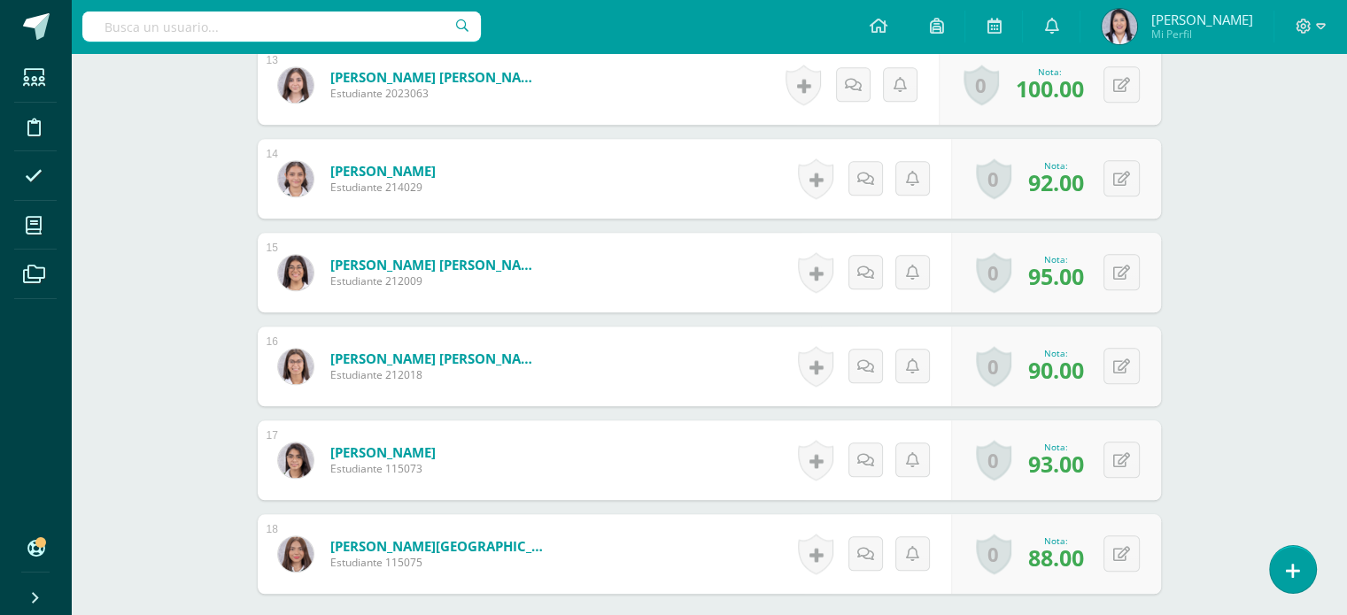
scroll to position [1695, 0]
click at [1121, 364] on icon at bounding box center [1121, 367] width 17 height 15
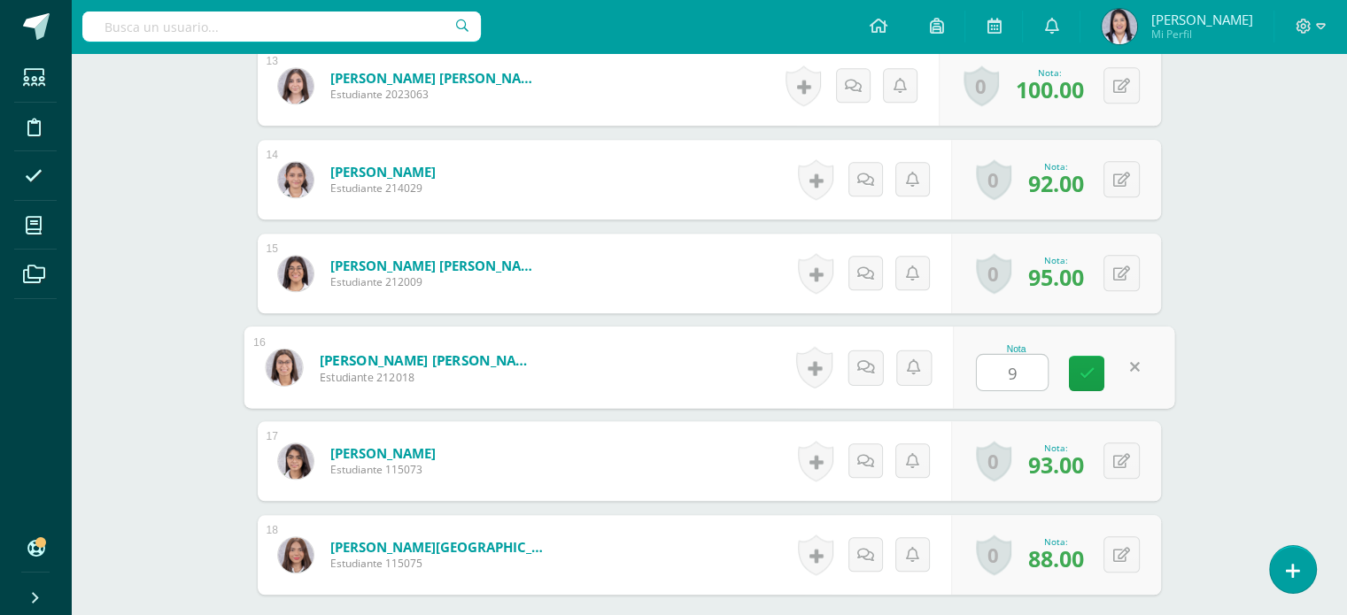
type input "93"
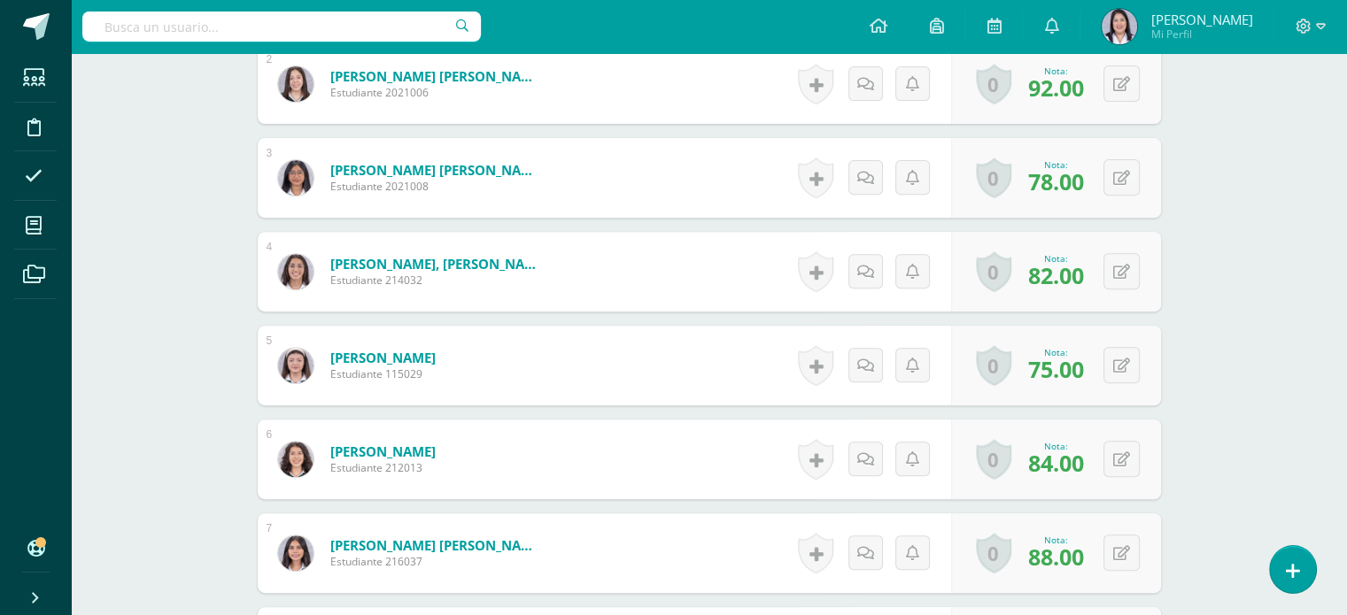
scroll to position [0, 0]
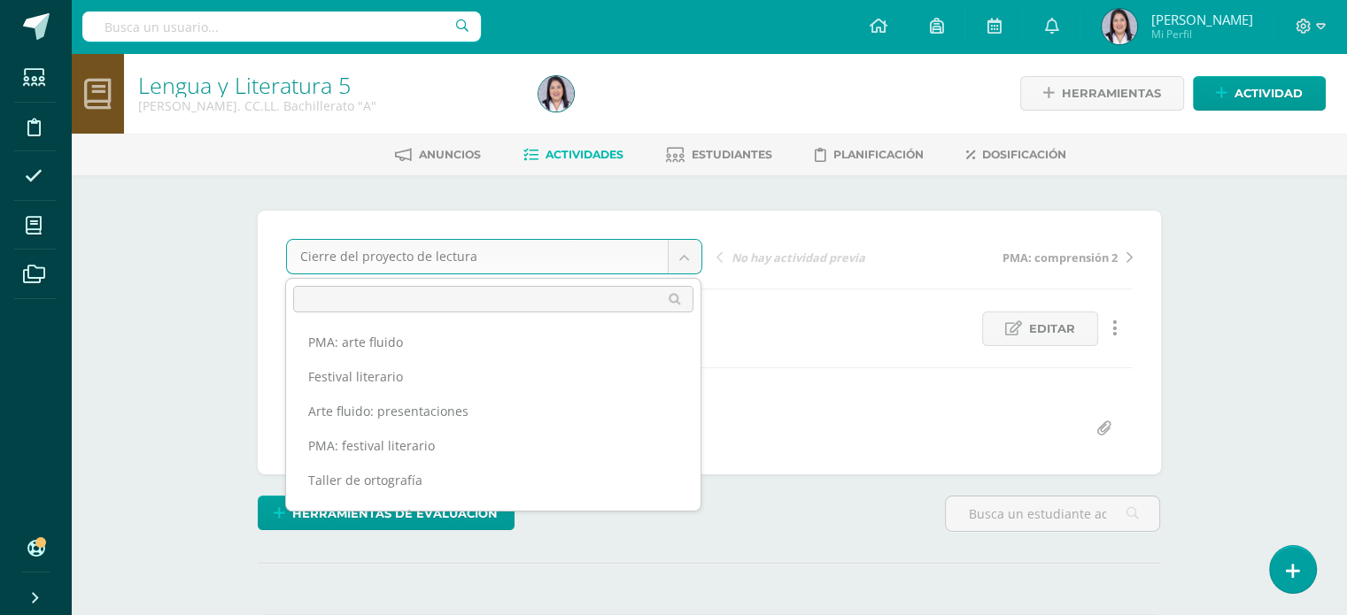
scroll to position [243, 0]
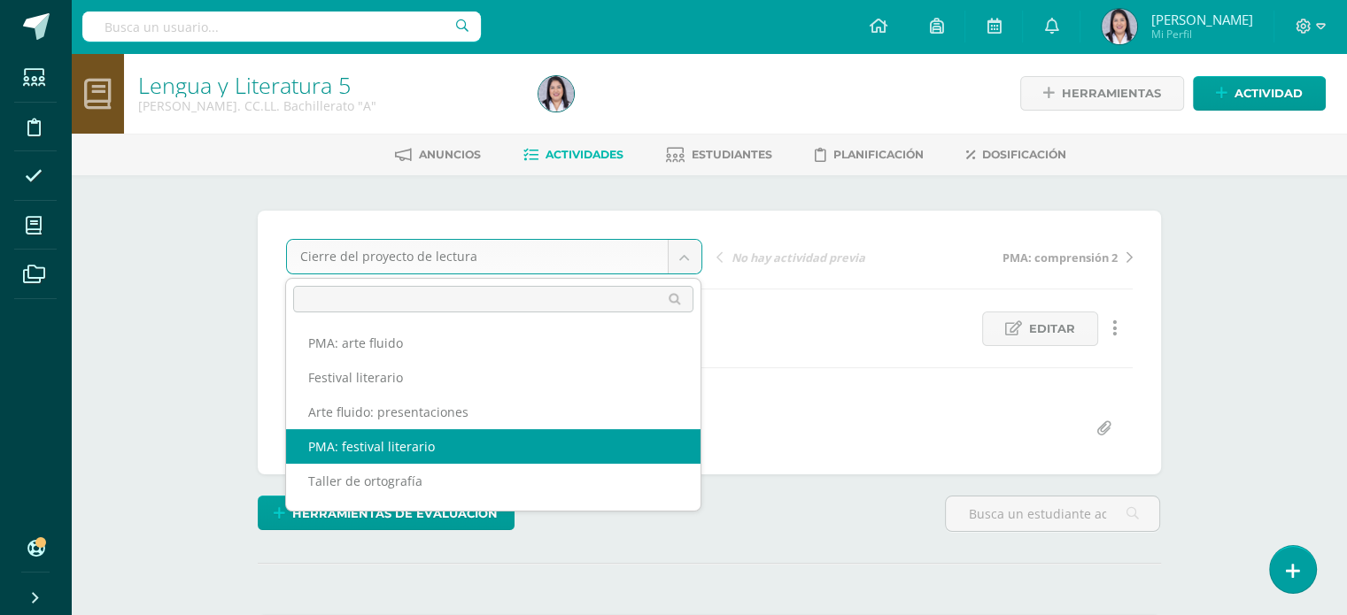
select select "/dashboard/teacher/grade-activity/257663/"
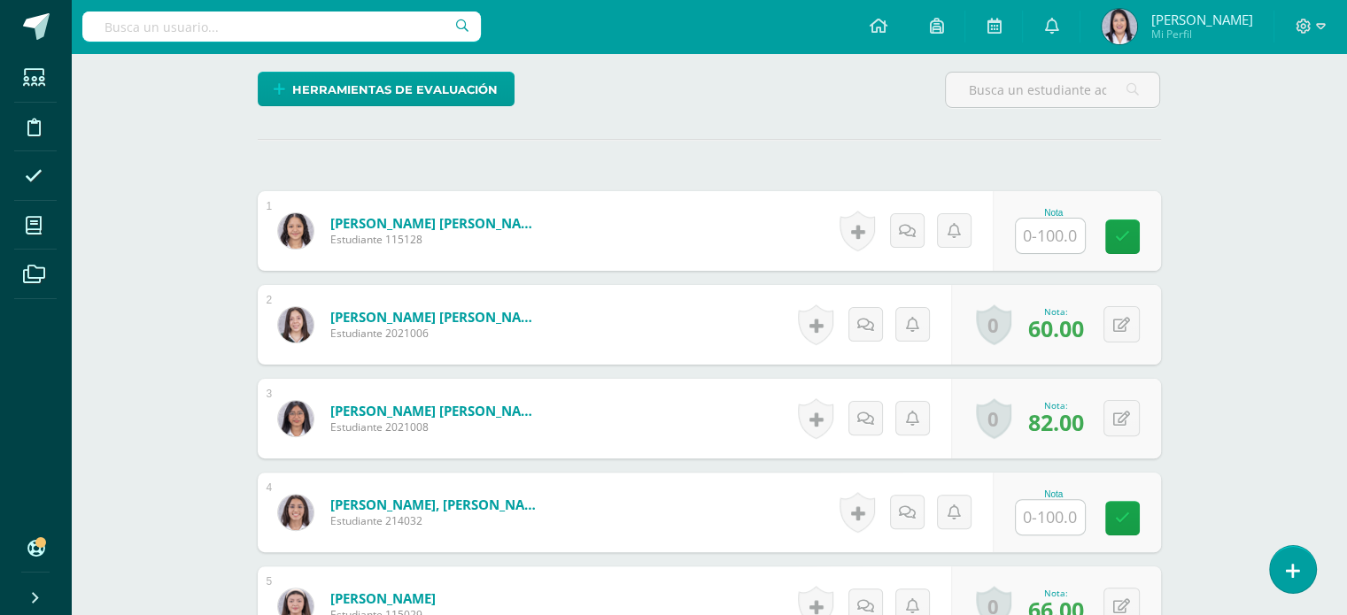
scroll to position [425, 0]
click at [1066, 519] on input "text" at bounding box center [1049, 516] width 69 height 35
type input "88"
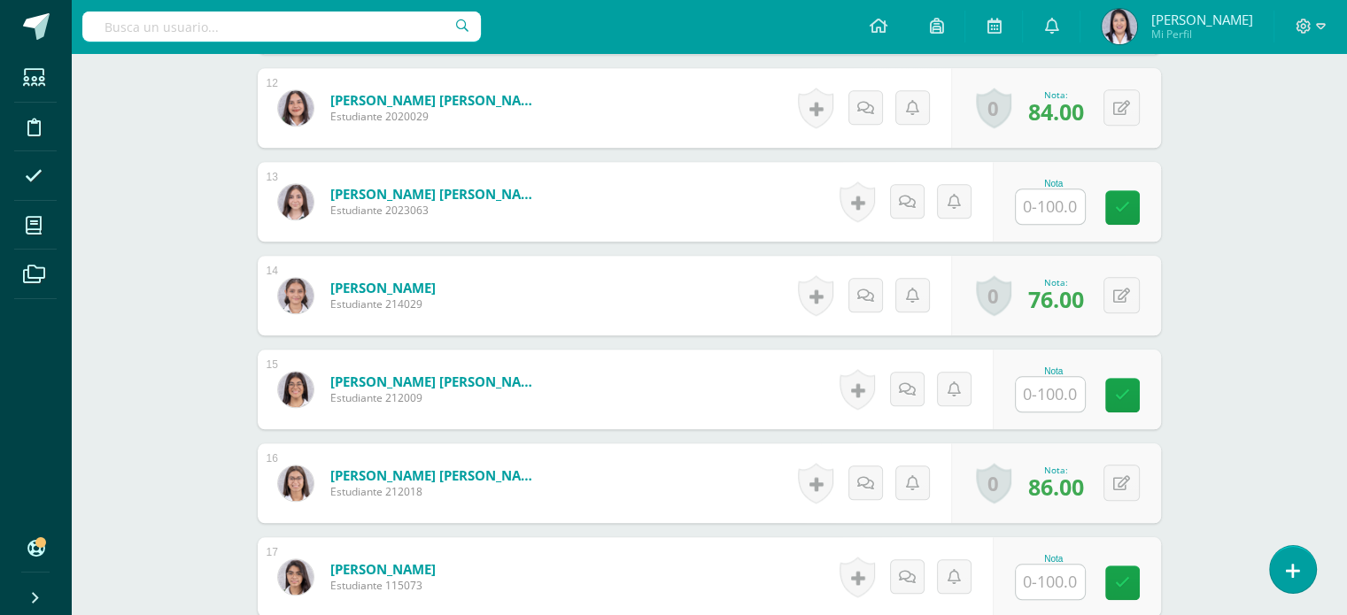
scroll to position [1707, 0]
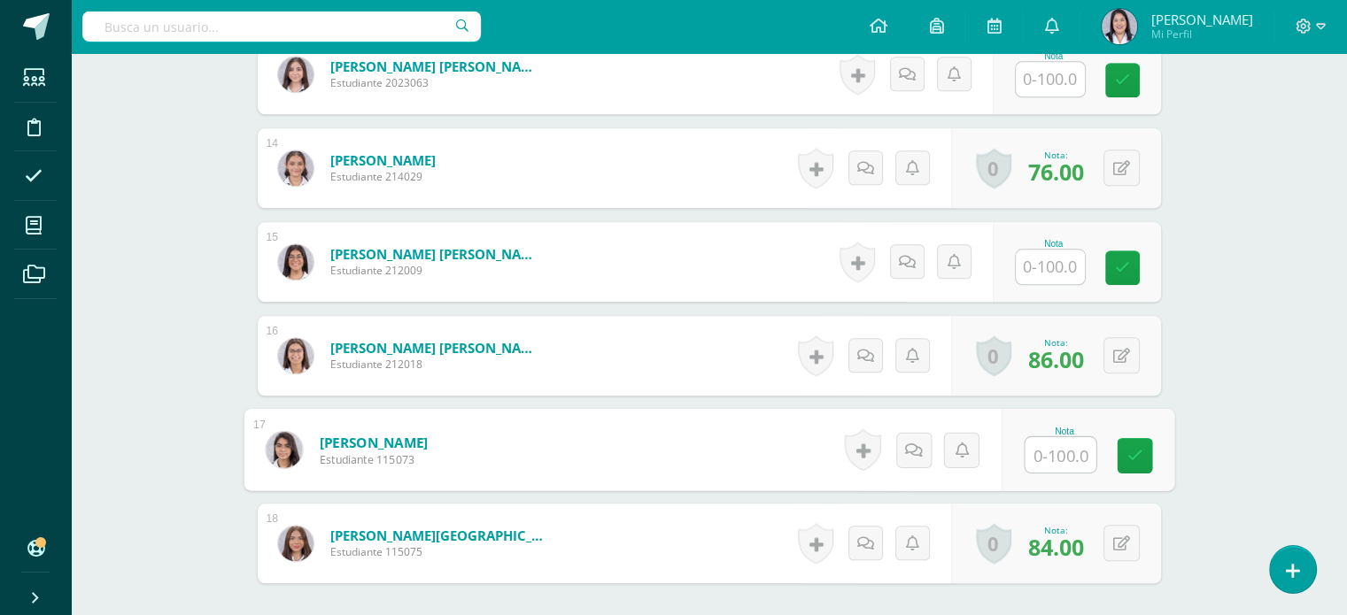
click at [1063, 463] on input "text" at bounding box center [1059, 454] width 71 height 35
type input "78"
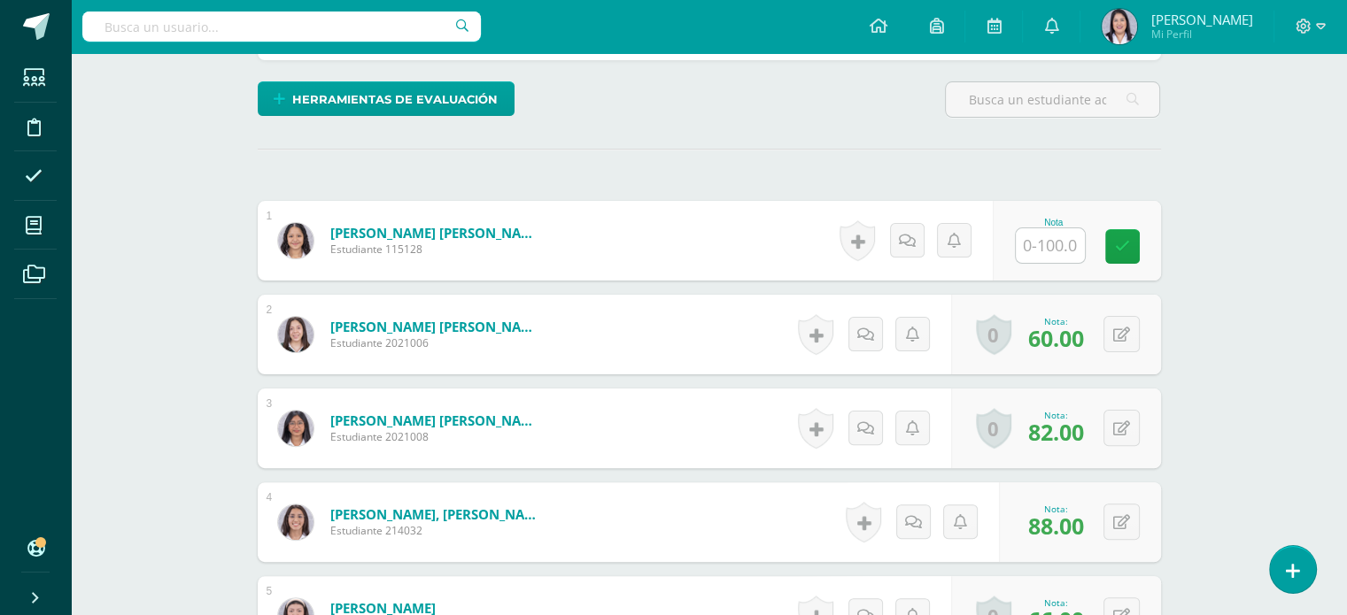
scroll to position [0, 0]
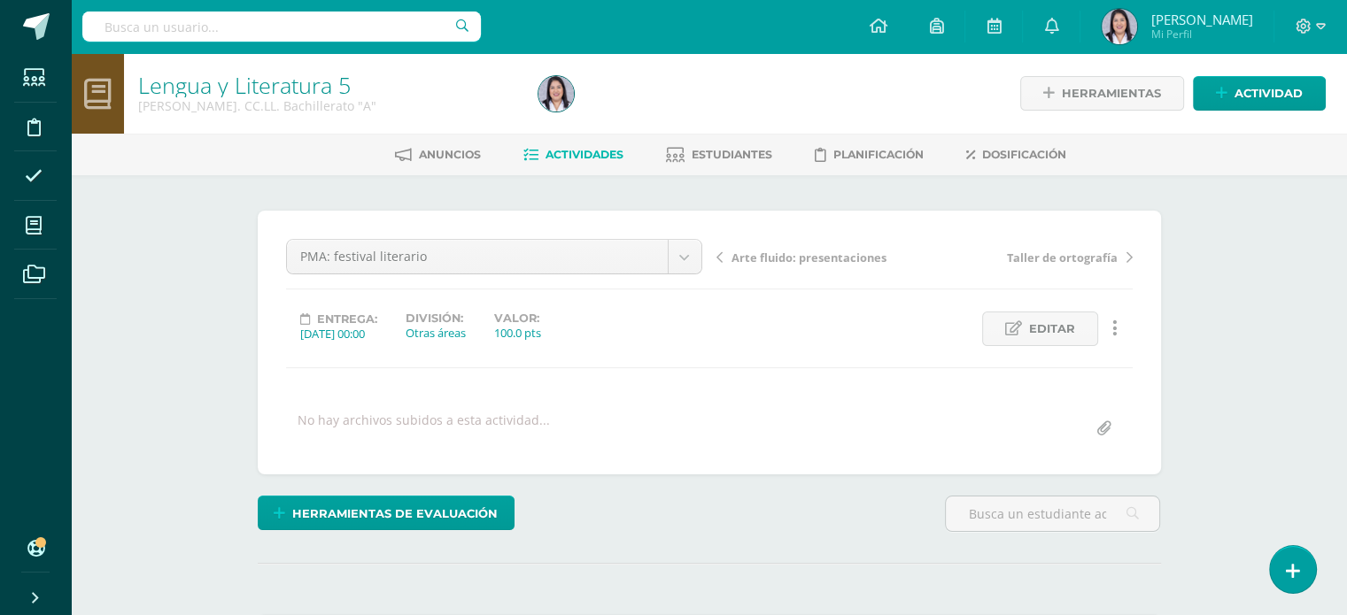
click at [573, 166] on link "Actividades" at bounding box center [573, 155] width 100 height 28
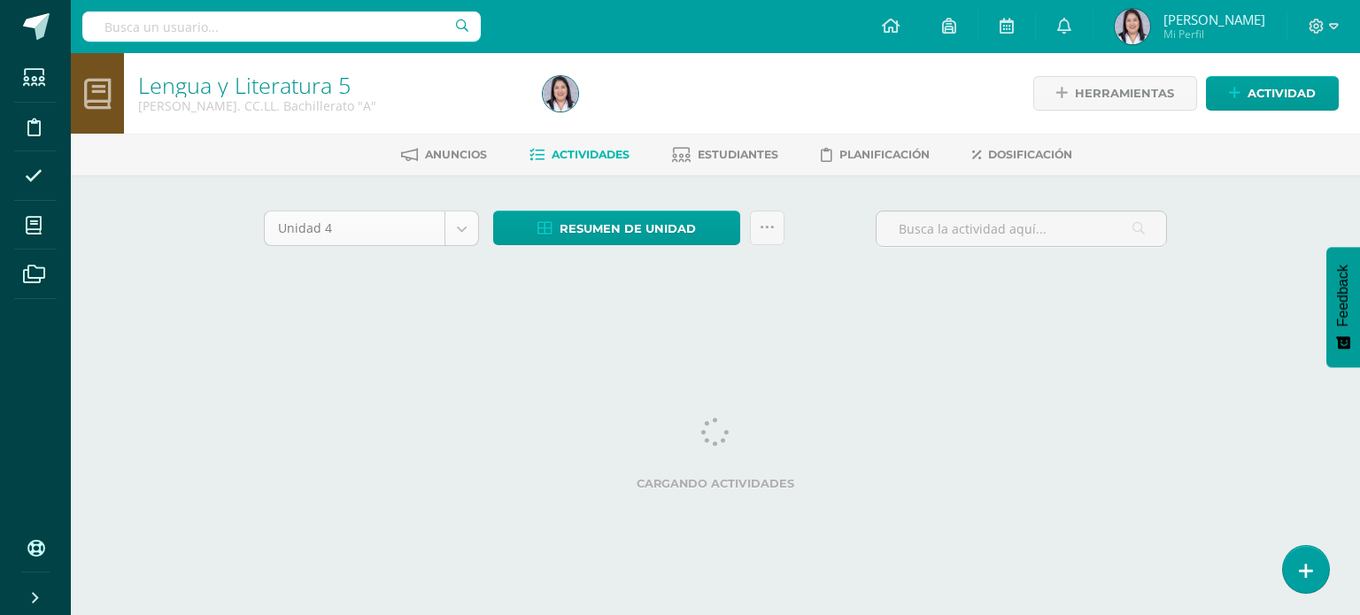
click at [456, 230] on body "Estudiantes Disciplina Asistencia Mis cursos Archivos Soporte Ayuda Reportar un…" at bounding box center [680, 165] width 1360 height 330
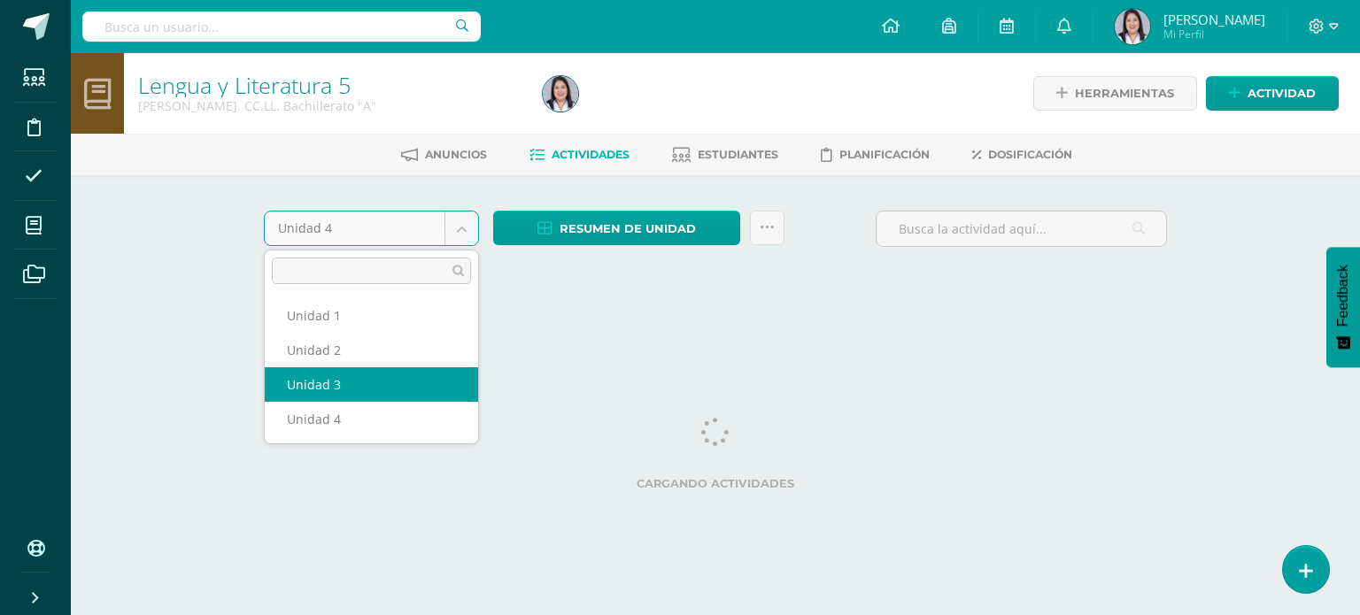
select select "Unidad 3"
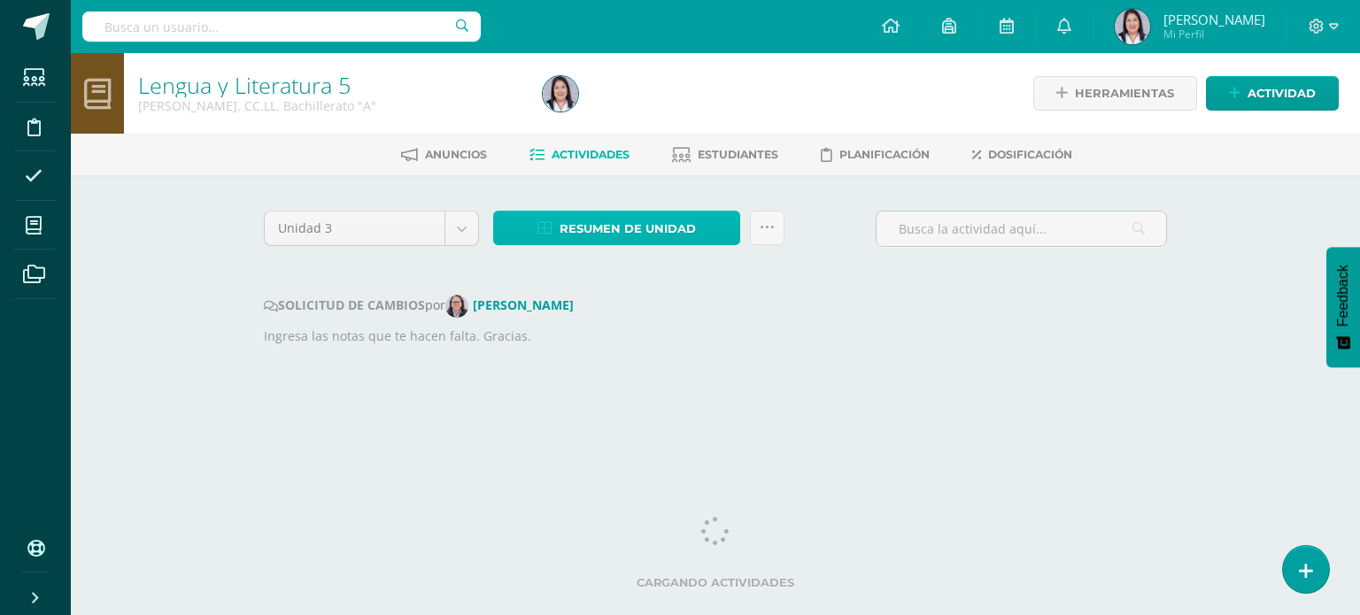
click at [609, 228] on span "Resumen de unidad" at bounding box center [628, 228] width 136 height 33
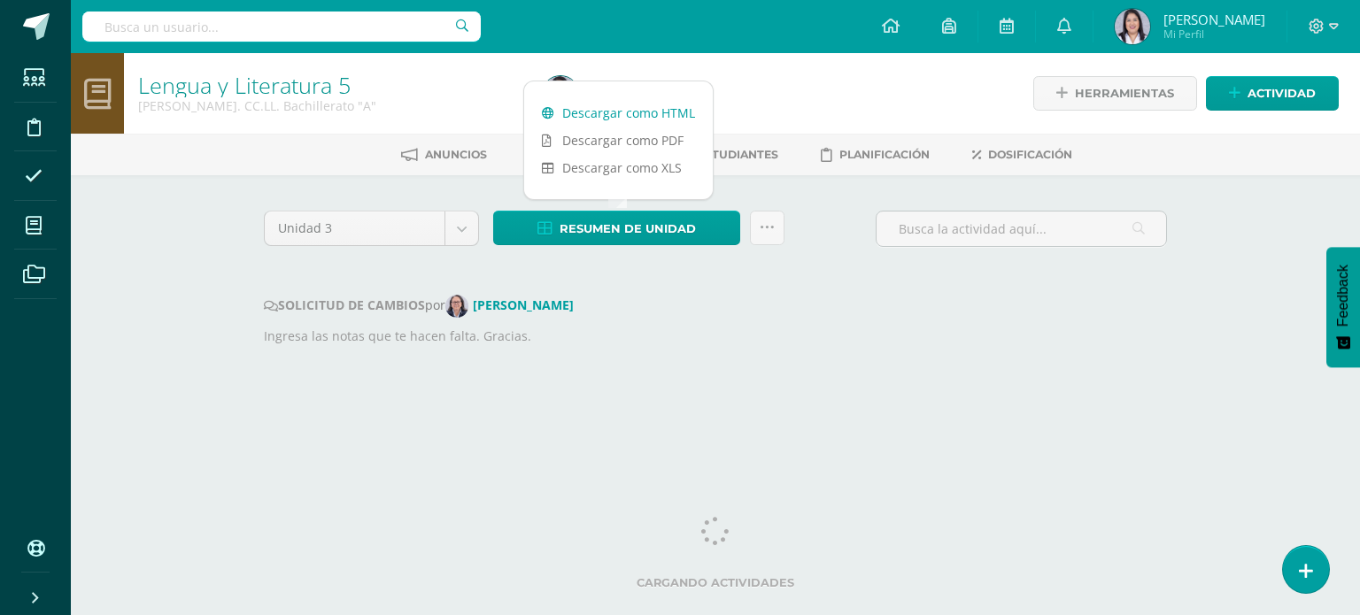
click at [654, 108] on link "Descargar como HTML" at bounding box center [618, 112] width 189 height 27
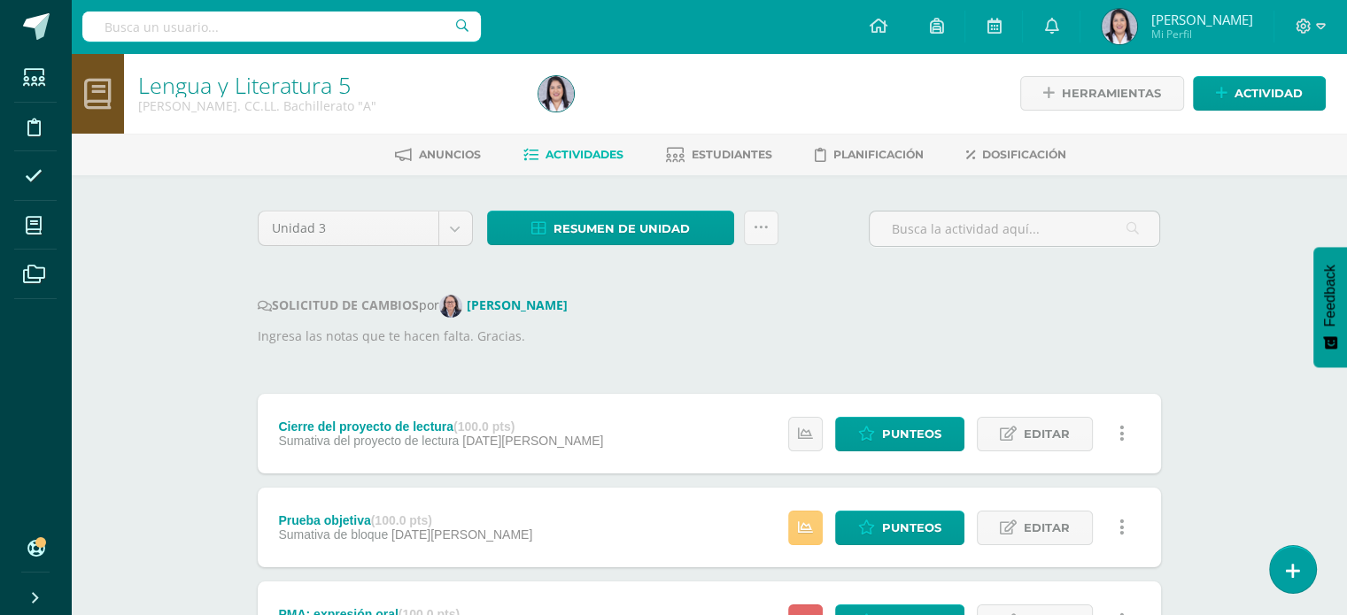
click at [813, 315] on div "SOLICITUD DE CAMBIOS por [PERSON_NAME]" at bounding box center [709, 306] width 903 height 23
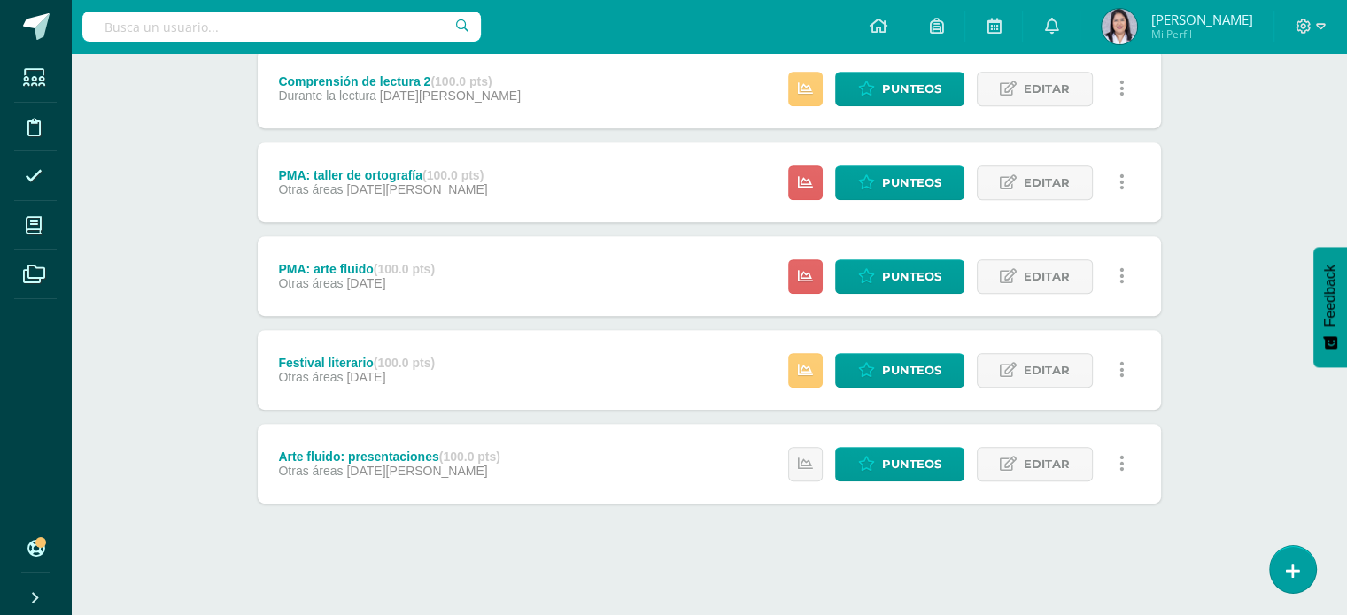
scroll to position [814, 0]
